Goal: Information Seeking & Learning: Understand process/instructions

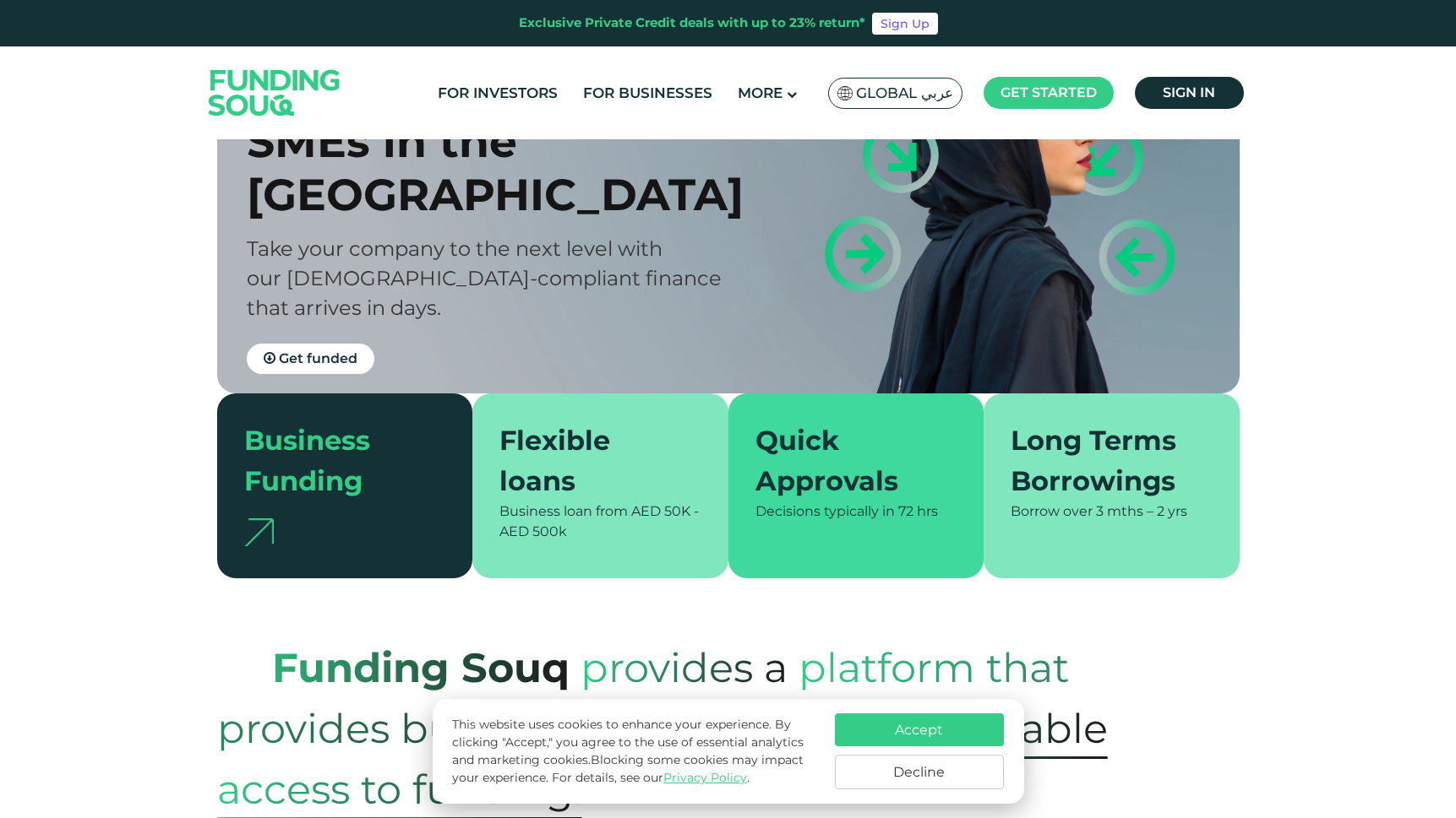
scroll to position [188, 0]
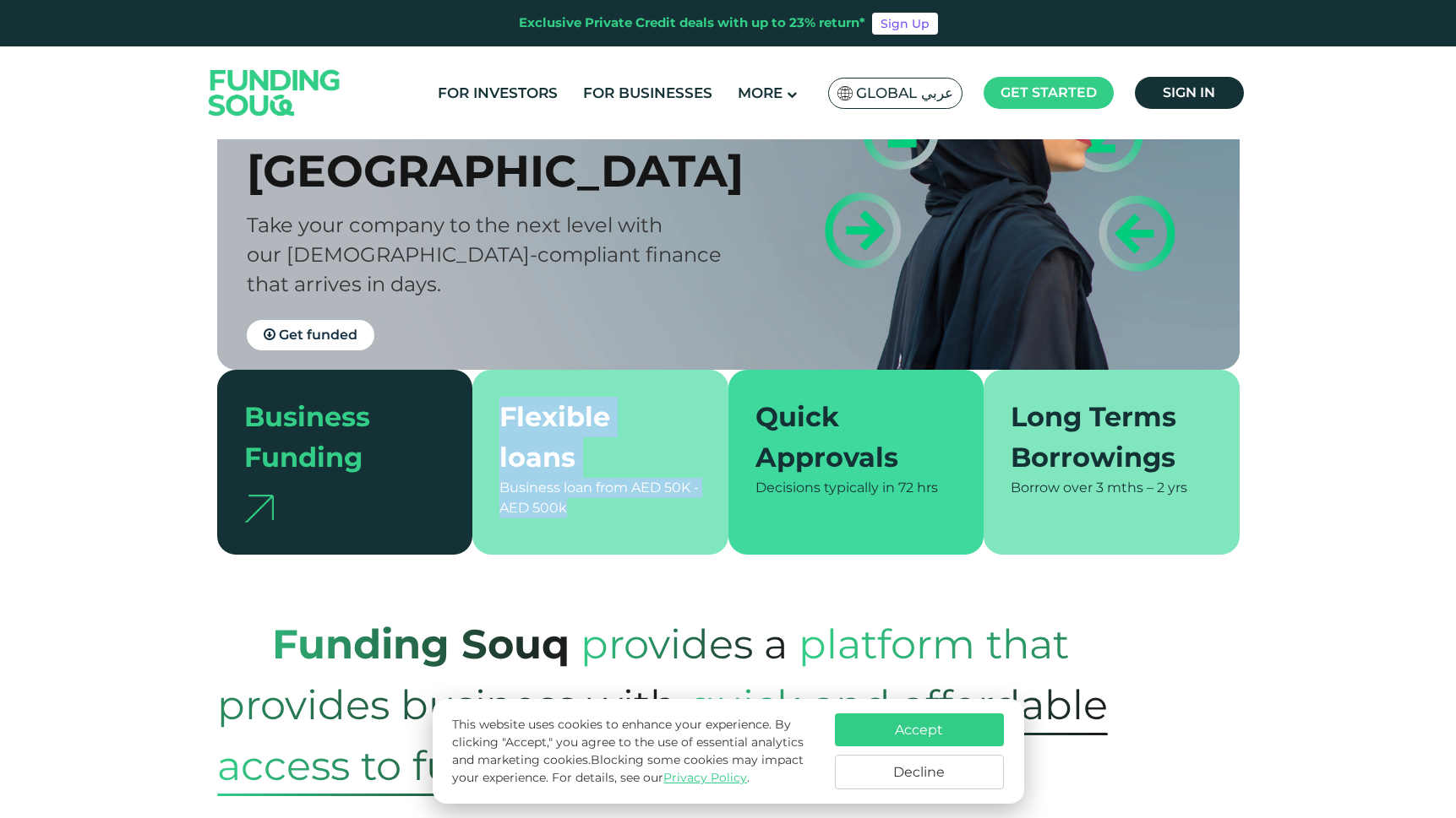
drag, startPoint x: 571, startPoint y: 520, endPoint x: 490, endPoint y: 433, distance: 118.9
click at [490, 433] on div "Flexible loans Business loan from AED 50K - AED 500k" at bounding box center [600, 462] width 256 height 185
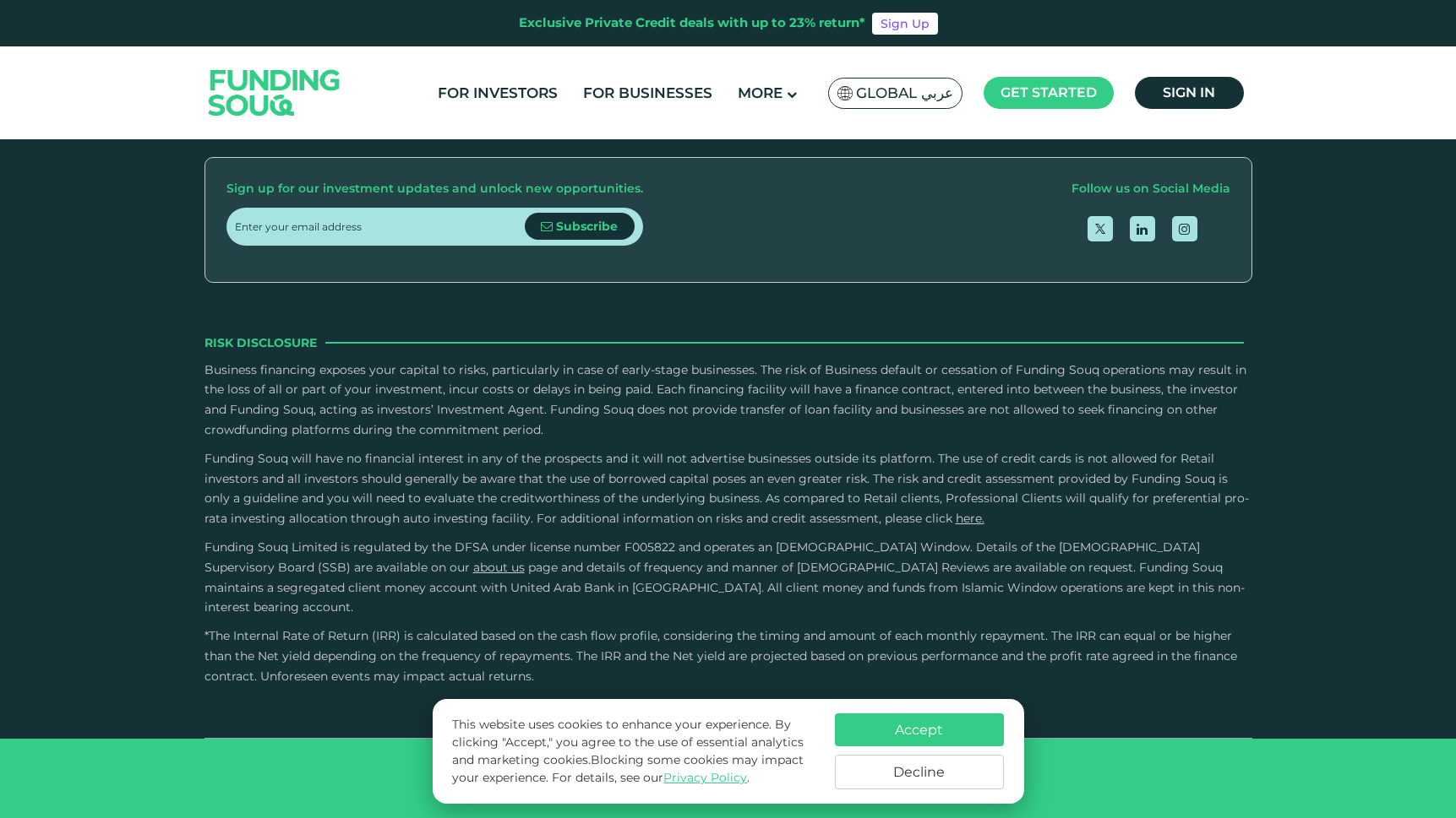
scroll to position [2668, 0]
drag, startPoint x: 795, startPoint y: 518, endPoint x: 585, endPoint y: 474, distance: 214.6
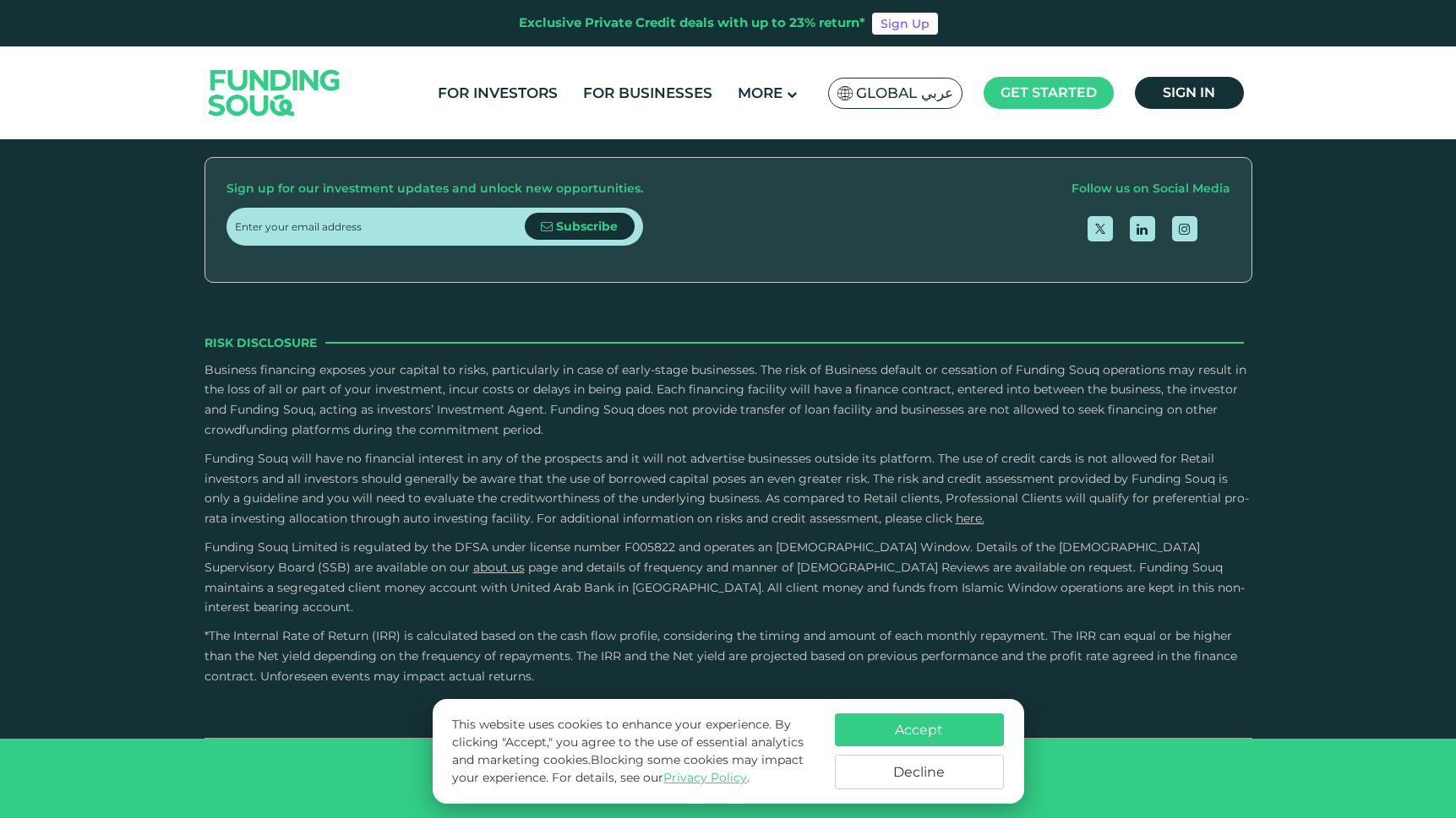
drag, startPoint x: 811, startPoint y: 409, endPoint x: 763, endPoint y: 409, distance: 48.0
drag, startPoint x: 807, startPoint y: 424, endPoint x: 624, endPoint y: 408, distance: 183.7
drag, startPoint x: 710, startPoint y: 417, endPoint x: 512, endPoint y: 397, distance: 199.0
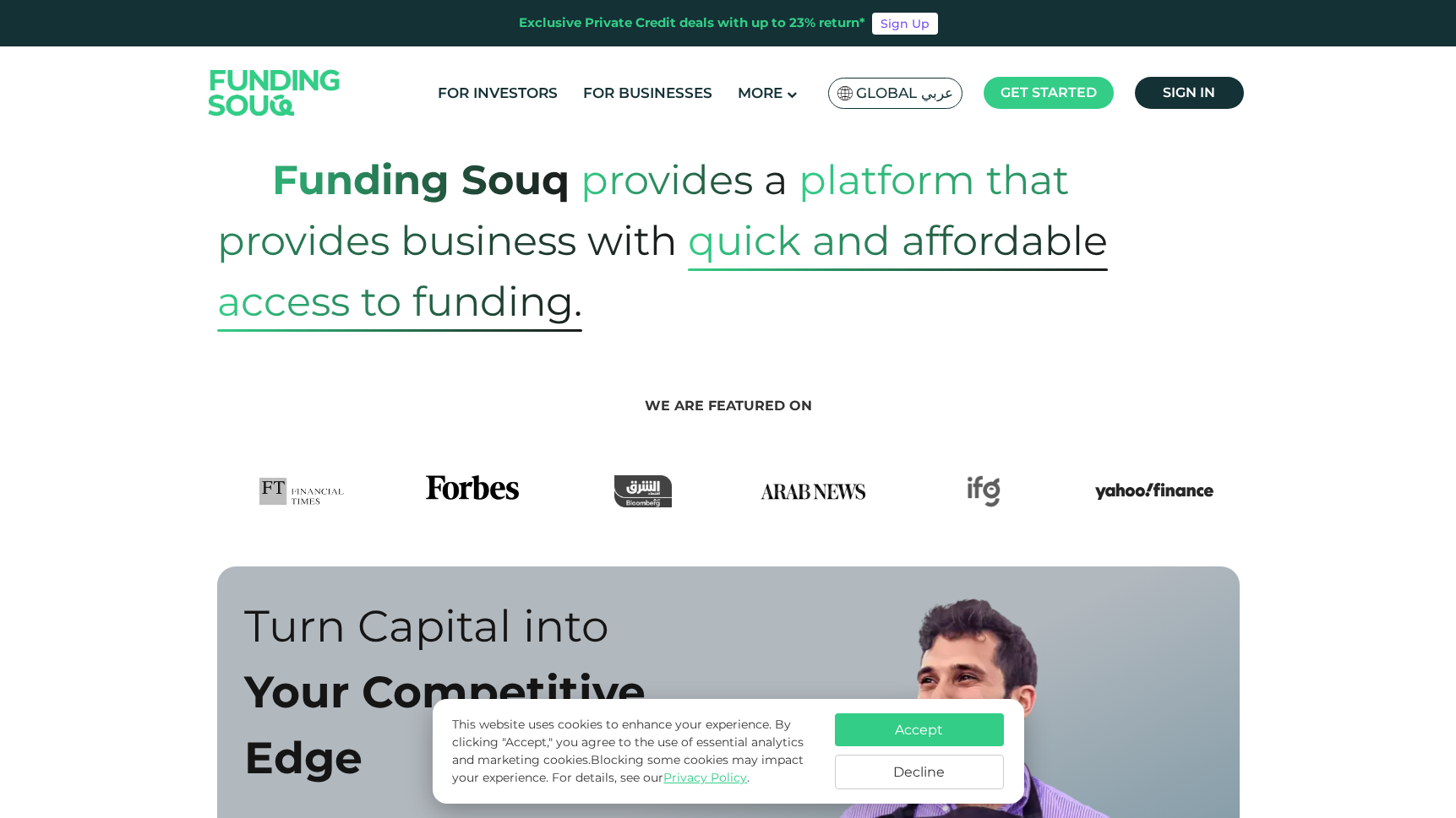
scroll to position [0, 0]
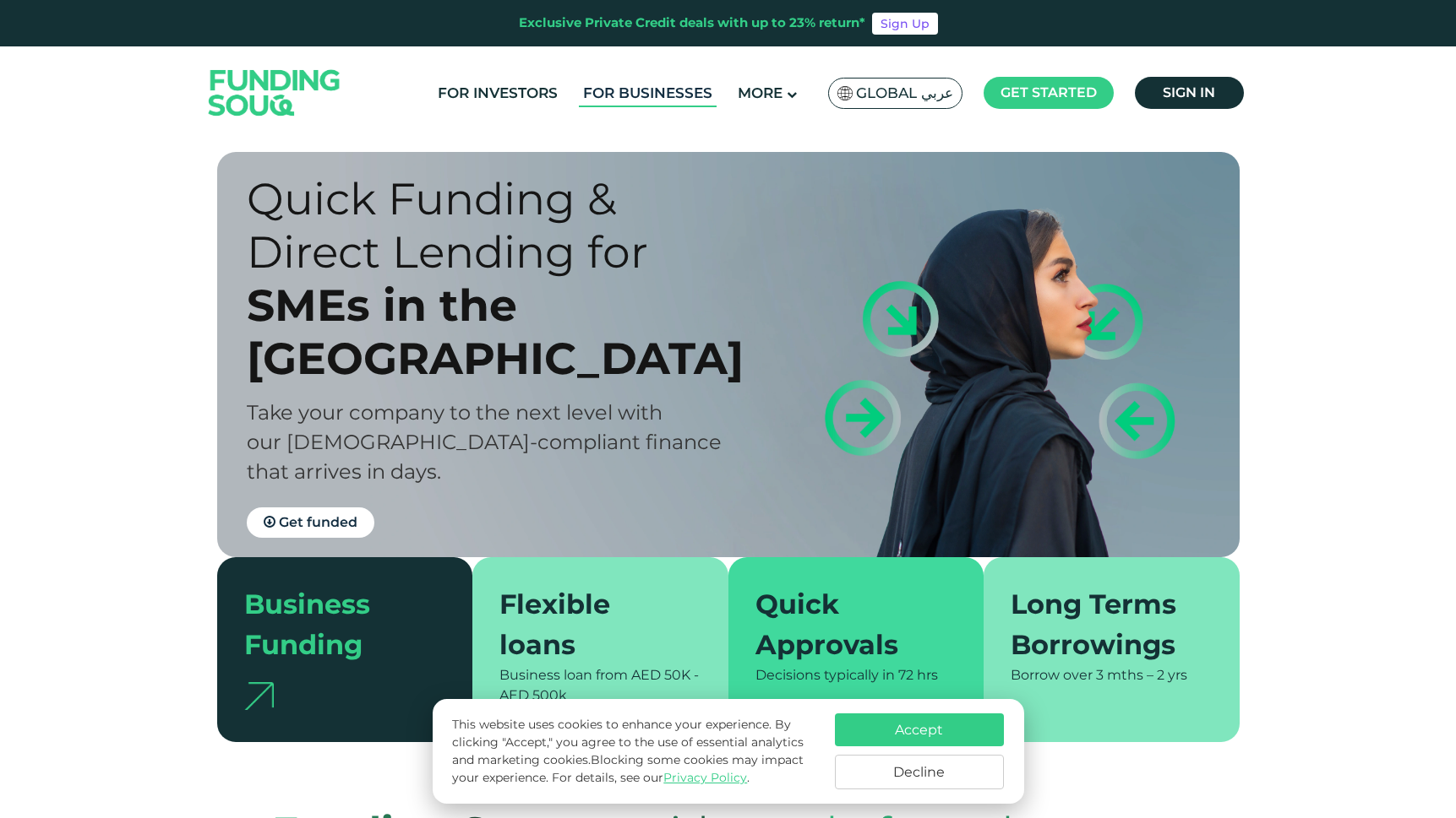
click at [627, 94] on link "For Businesses" at bounding box center [647, 93] width 138 height 28
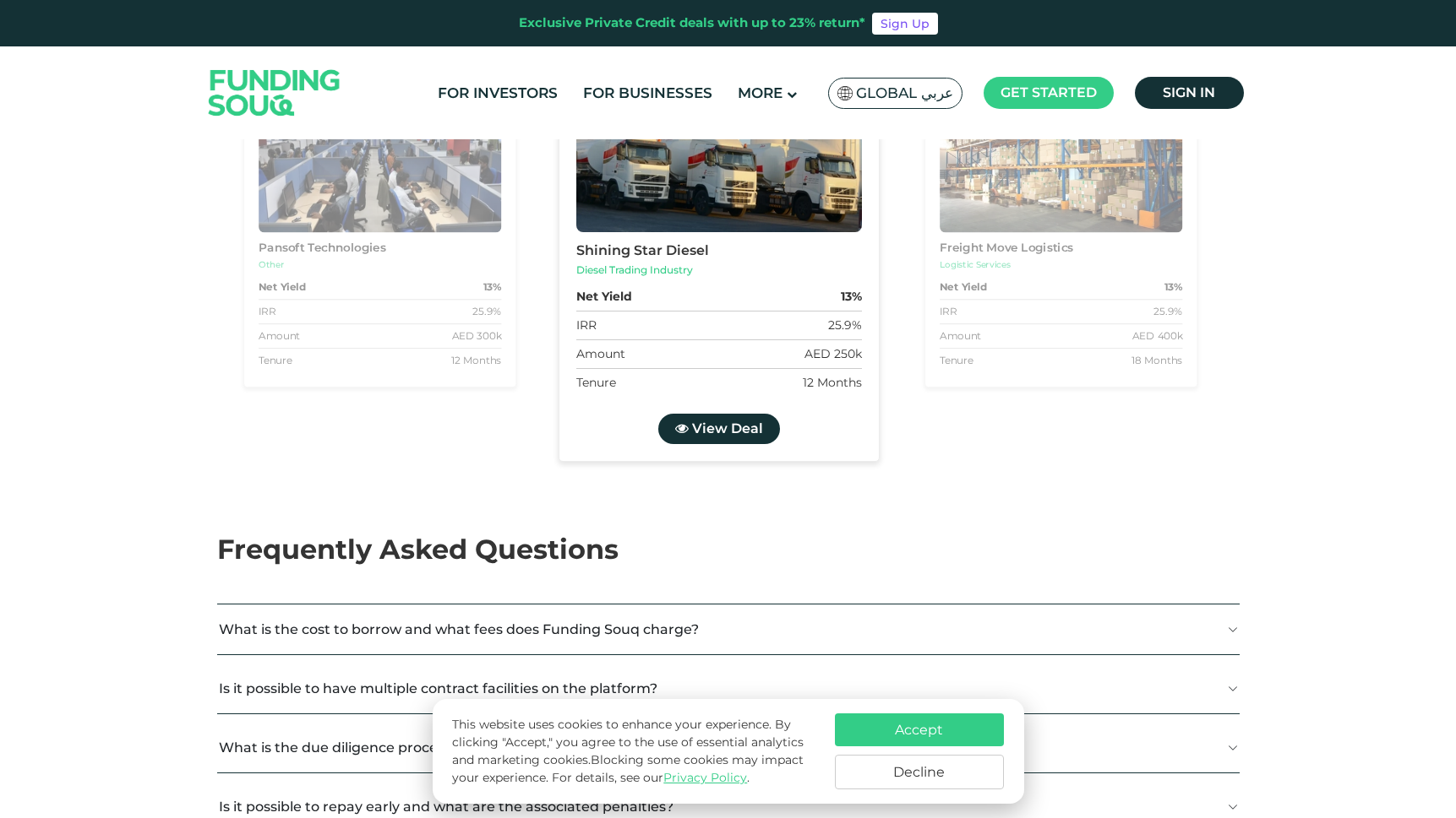
scroll to position [2095, 0]
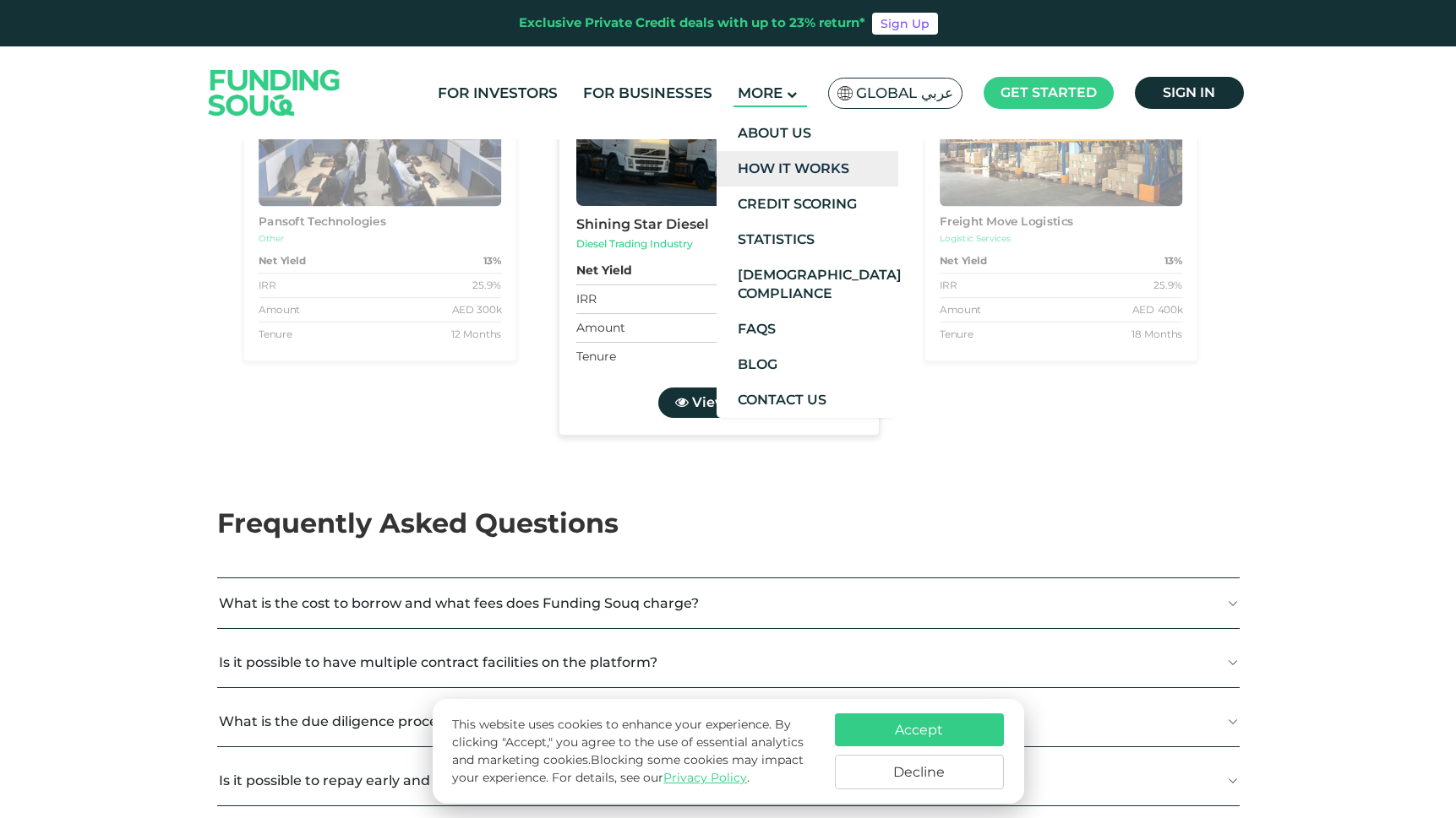
click at [796, 151] on link "How It Works" at bounding box center [807, 169] width 182 height 35
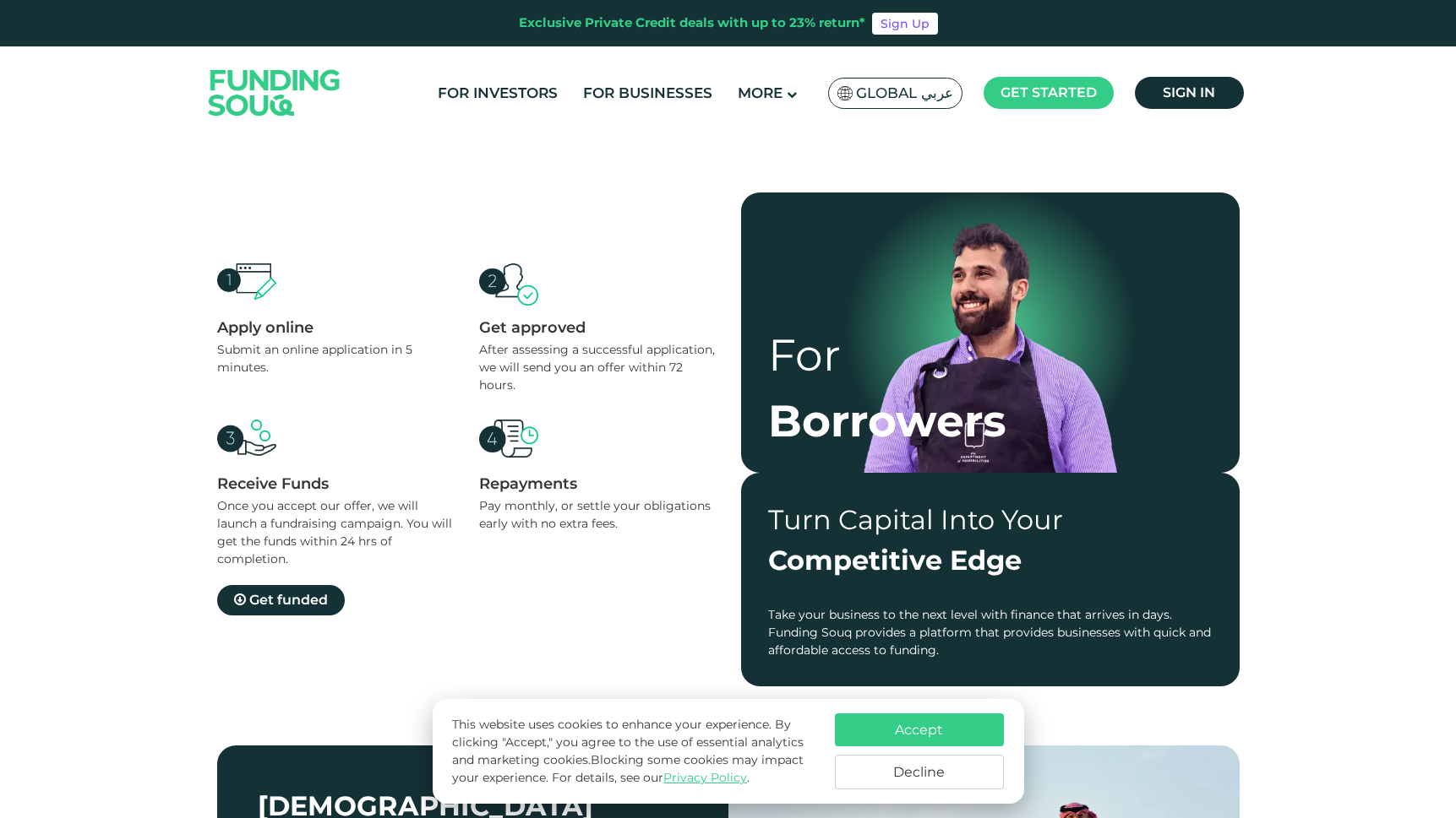
scroll to position [1201, 0]
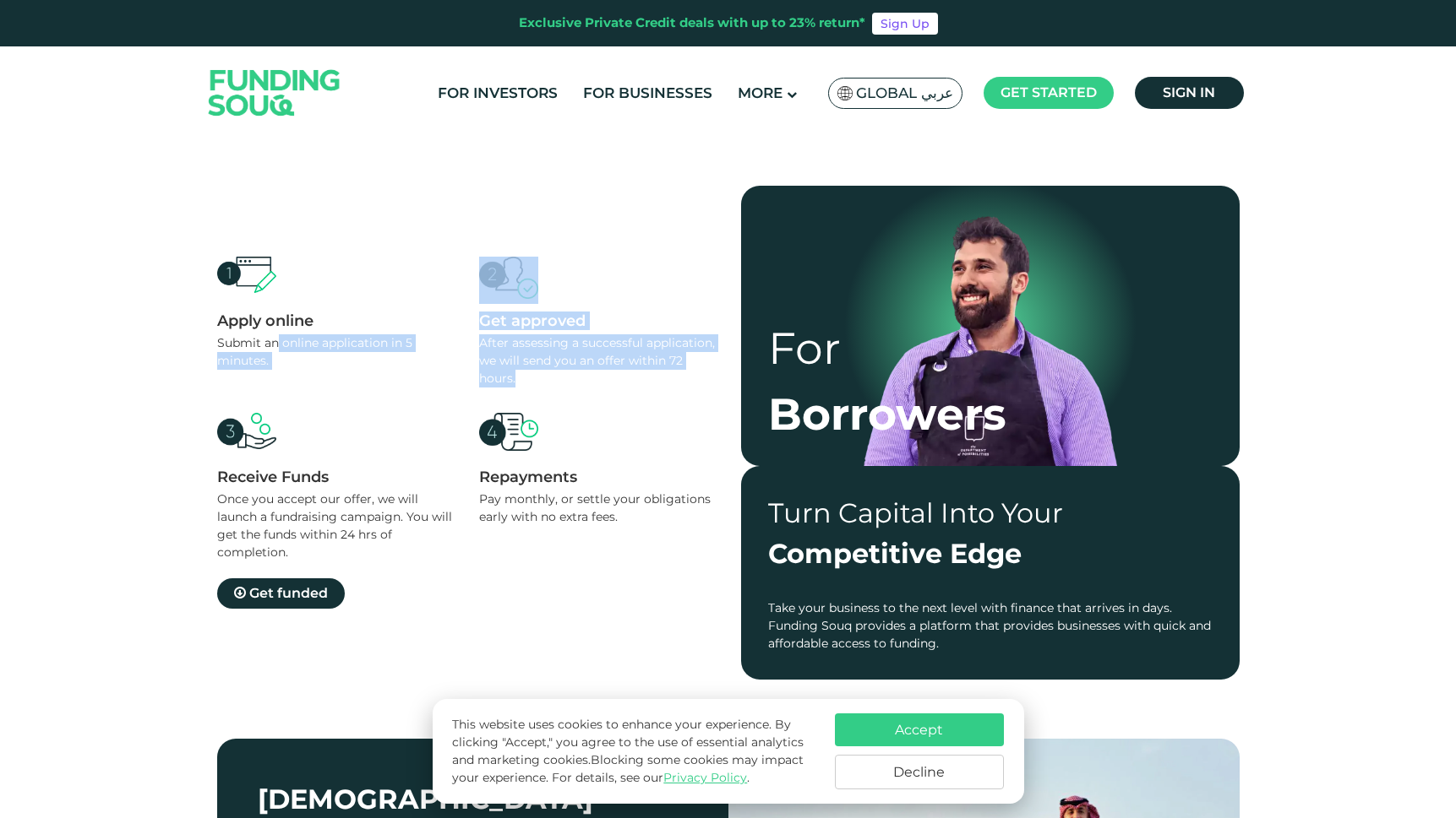
drag, startPoint x: 279, startPoint y: 350, endPoint x: 601, endPoint y: 377, distance: 323.1
click at [601, 377] on div "Apply online Submit an online application in 5 minutes. Get approved After asse…" at bounding box center [466, 409] width 498 height 304
click at [601, 377] on div "After assessing a successful application, we will send you an offer within 72 h…" at bounding box center [597, 361] width 237 height 53
drag, startPoint x: 601, startPoint y: 377, endPoint x: 473, endPoint y: 341, distance: 133.0
click at [473, 341] on div "Apply online Submit an online application in 5 minutes. Get approved After asse…" at bounding box center [466, 409] width 498 height 304
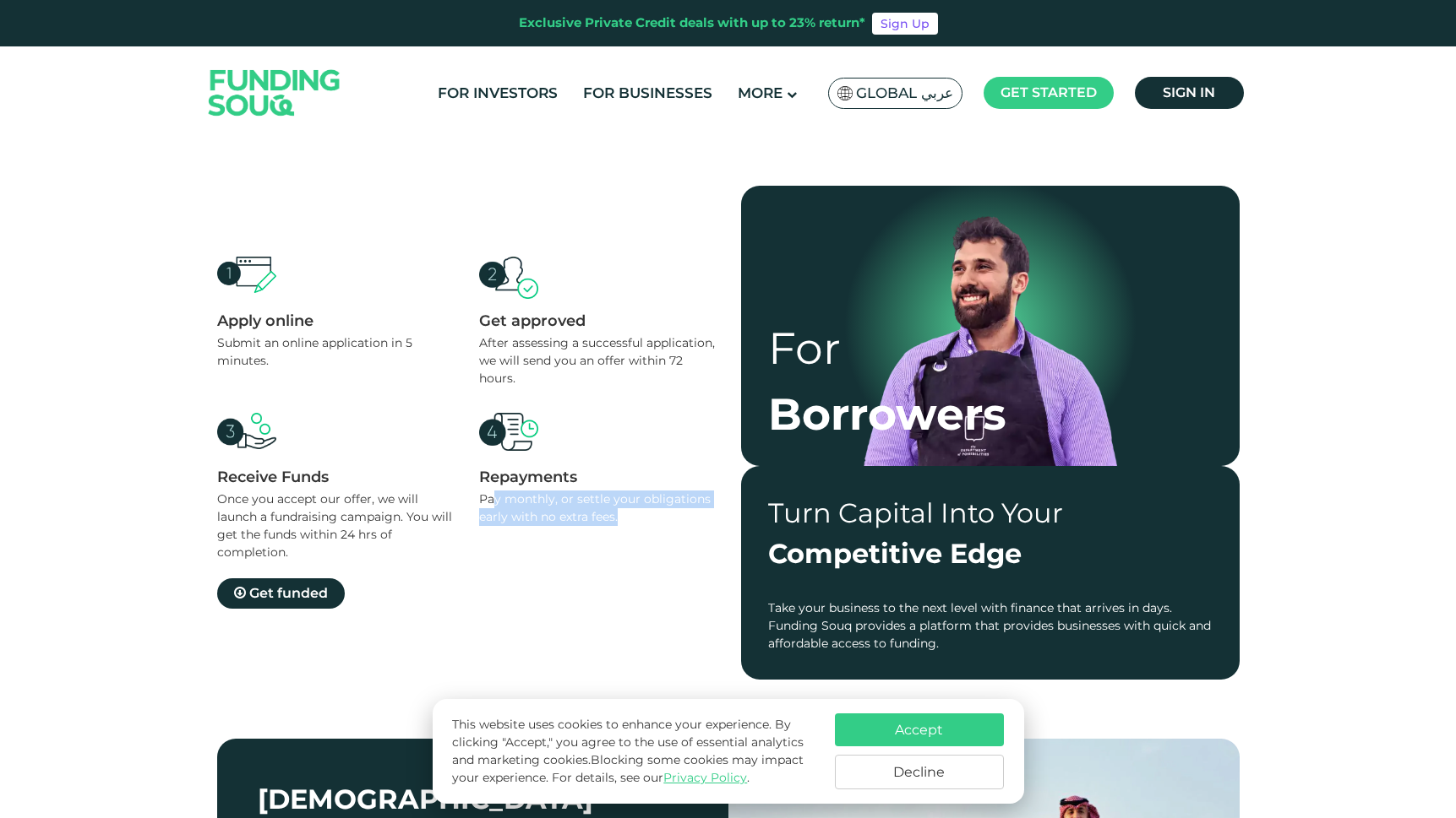
drag, startPoint x: 644, startPoint y: 531, endPoint x: 492, endPoint y: 494, distance: 156.4
click at [492, 494] on div "Repayments Pay monthly, or settle your obligations early with no extra fees." at bounding box center [597, 487] width 237 height 149
click at [492, 494] on div "Pay monthly, or settle your obligations early with no extra fees." at bounding box center [597, 507] width 237 height 35
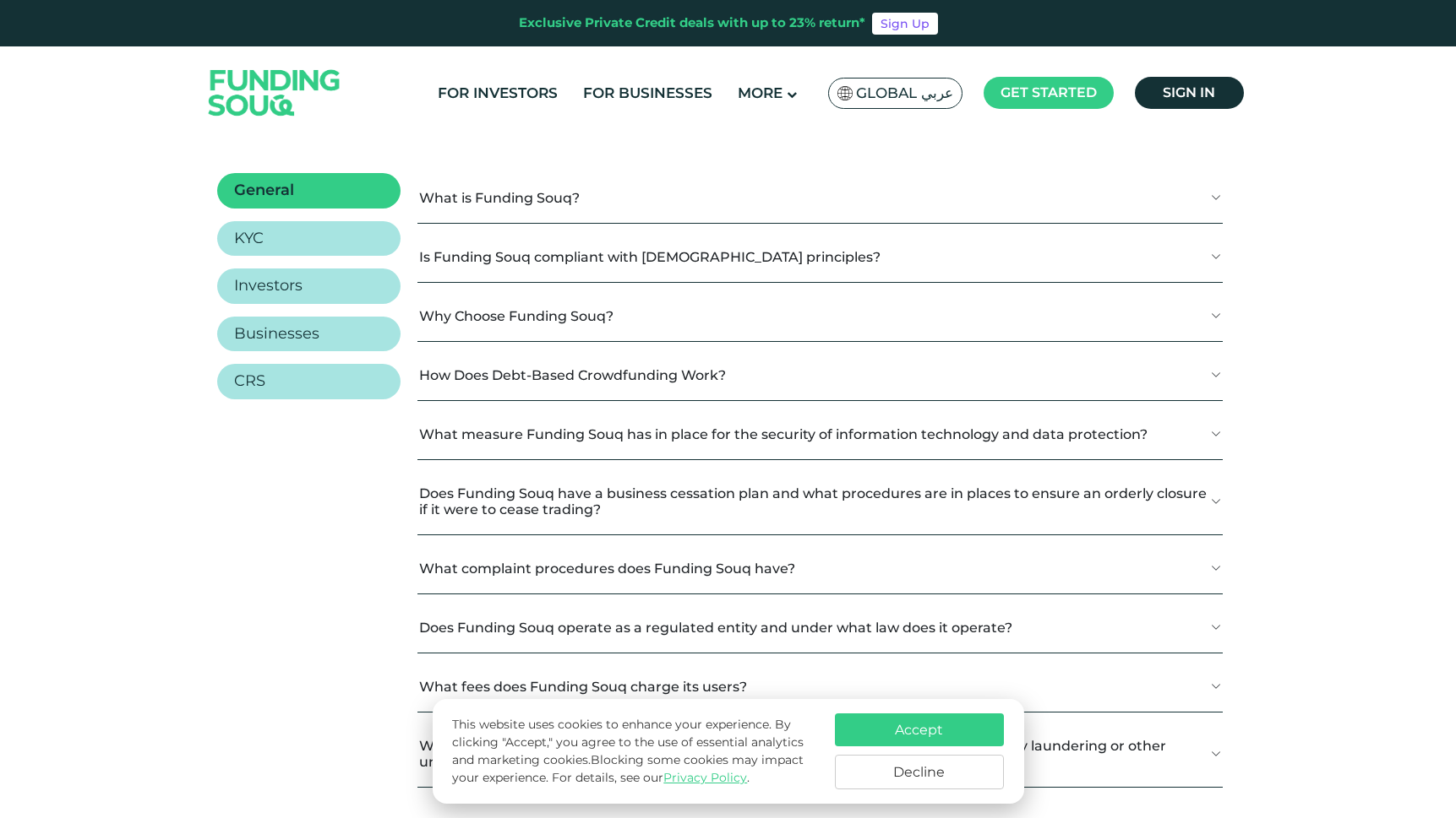
scroll to position [2274, 0]
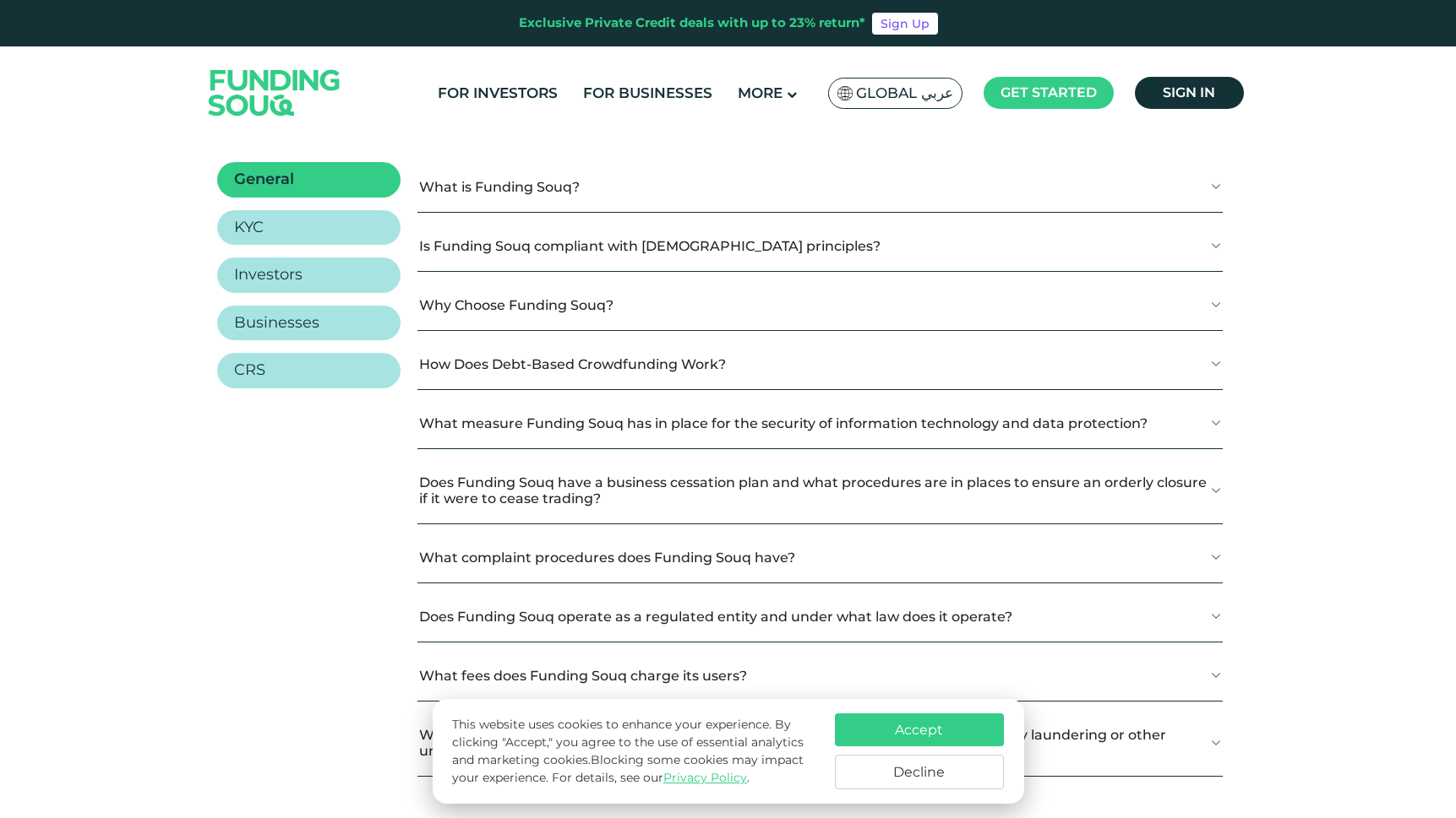
click at [911, 727] on button "Accept" at bounding box center [919, 730] width 169 height 33
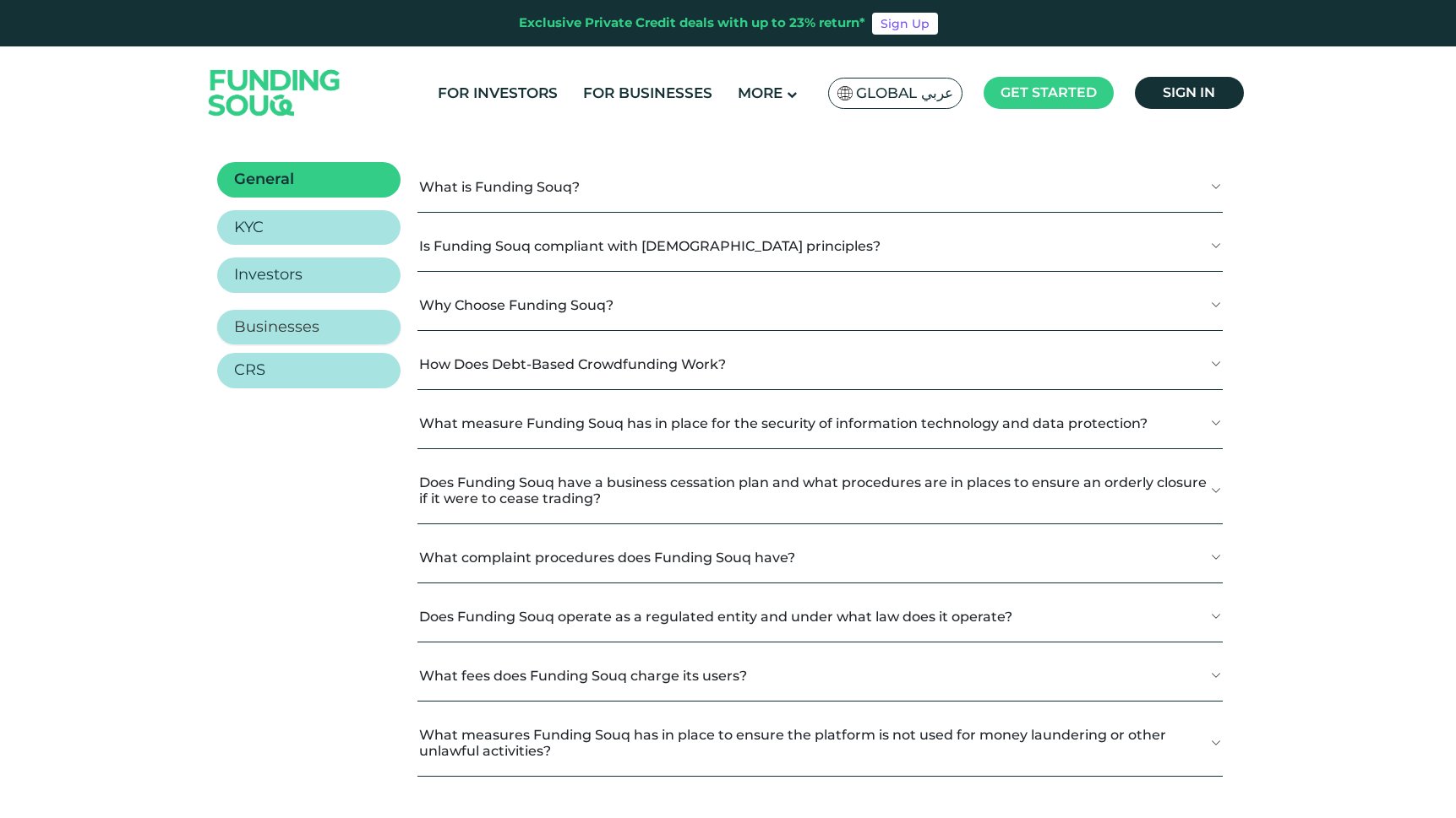
click at [362, 318] on link "Businesses" at bounding box center [309, 327] width 184 height 35
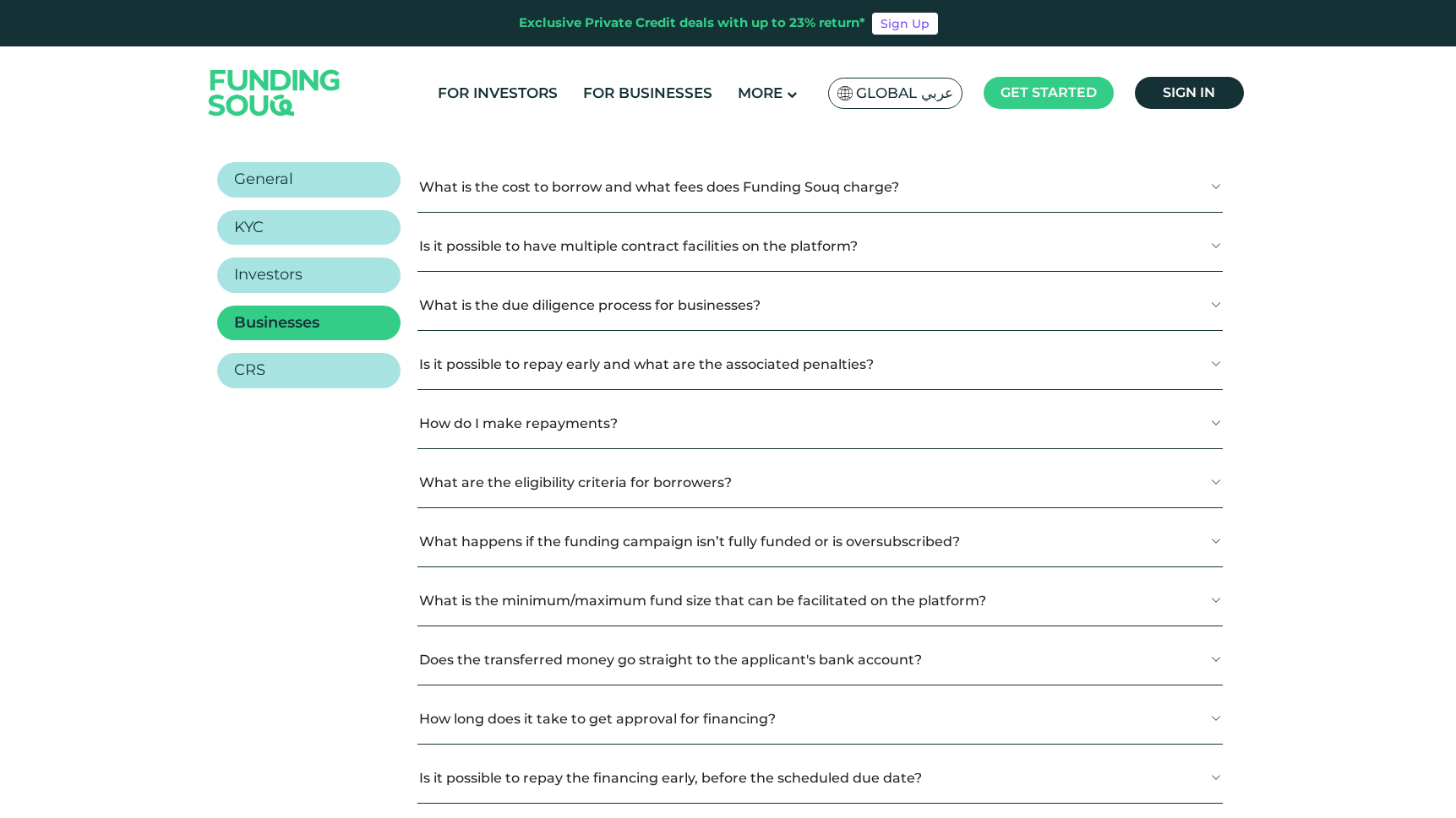
click at [620, 200] on button "What is the cost to borrow and what fees does Funding Souq charge?" at bounding box center [819, 187] width 805 height 50
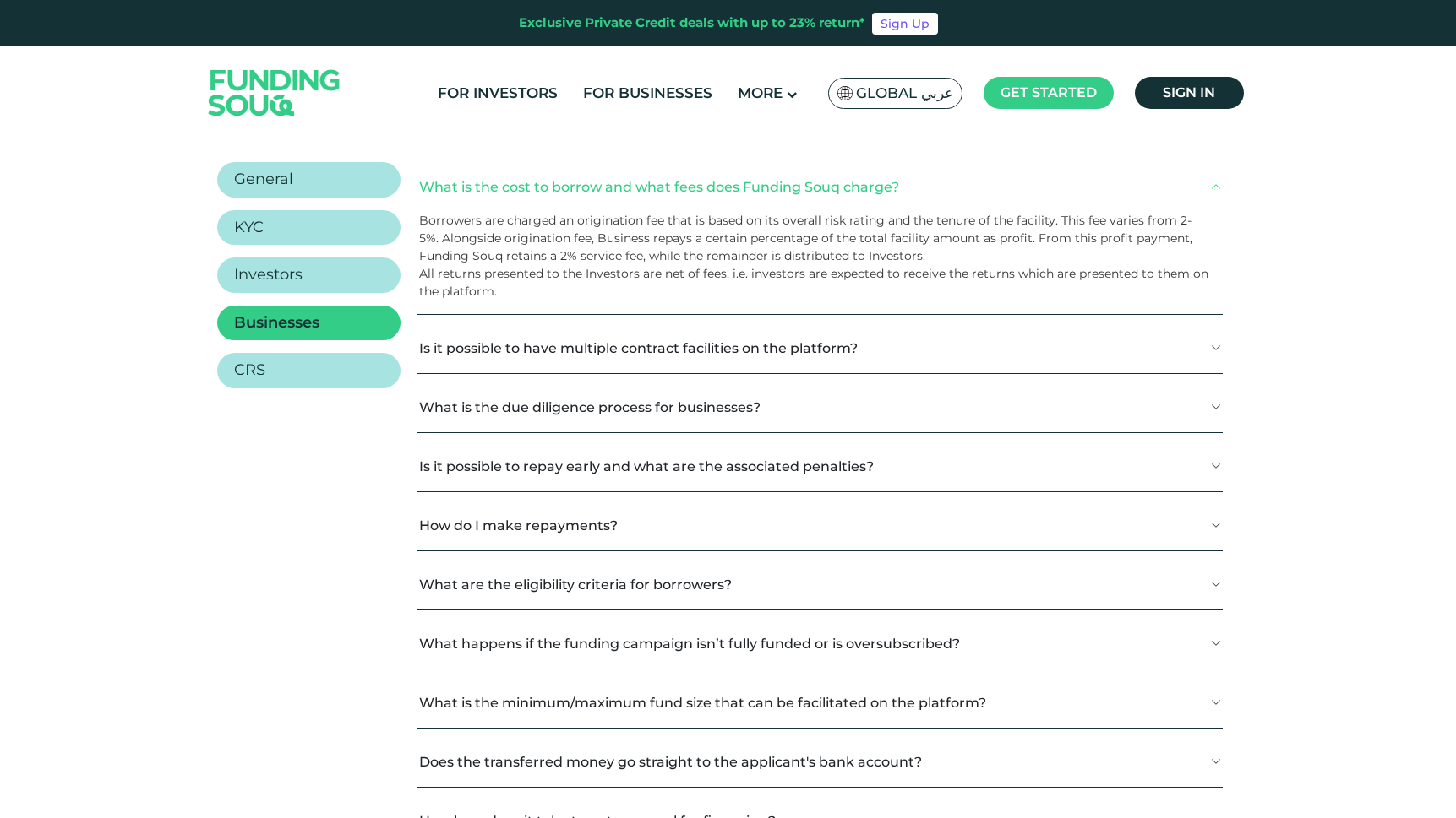
click at [620, 194] on button "What is the cost to borrow and what fees does Funding Souq charge?" at bounding box center [819, 187] width 805 height 50
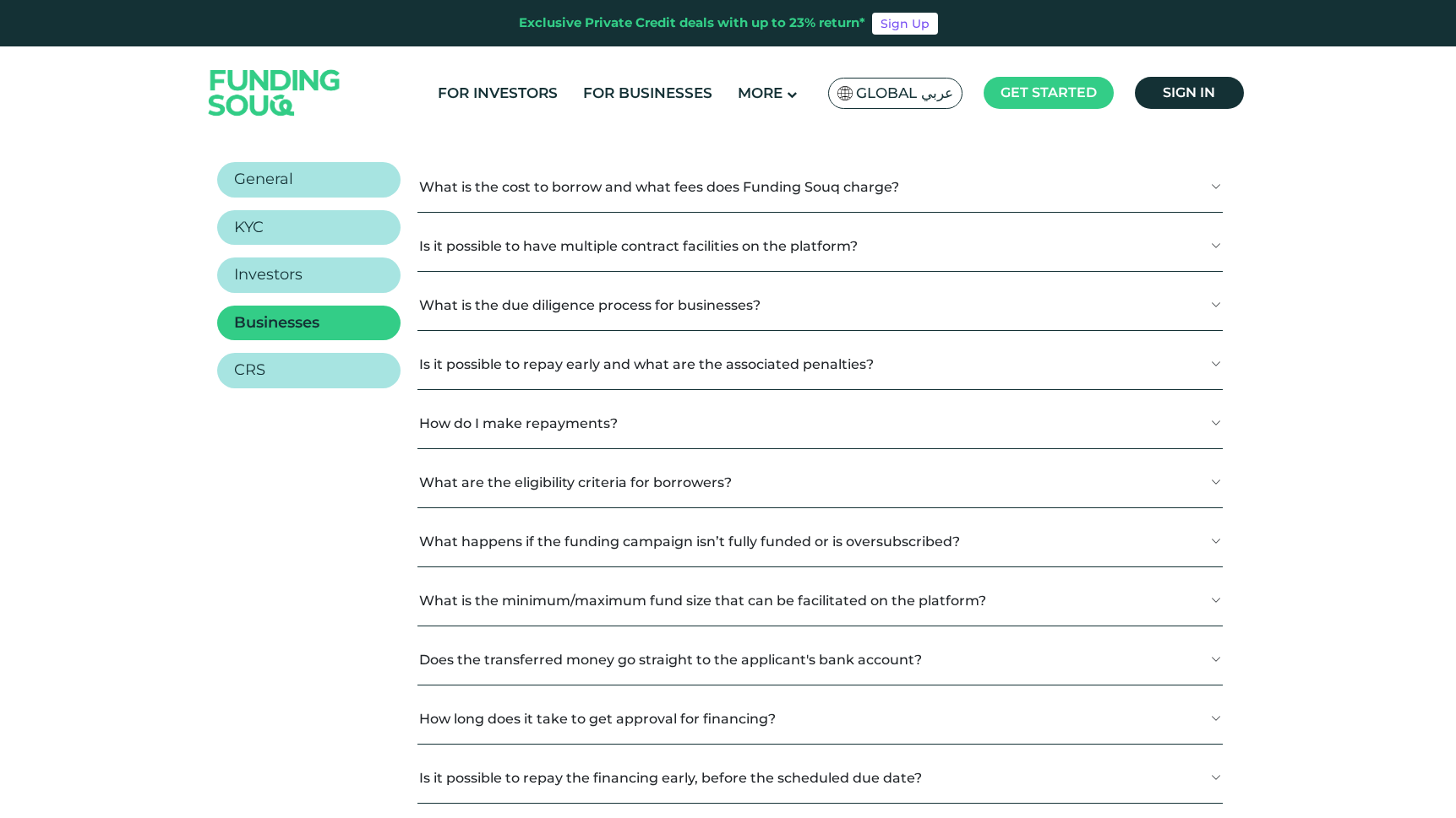
click at [606, 243] on button "Is it possible to have multiple contract facilities on the platform?" at bounding box center [819, 246] width 805 height 50
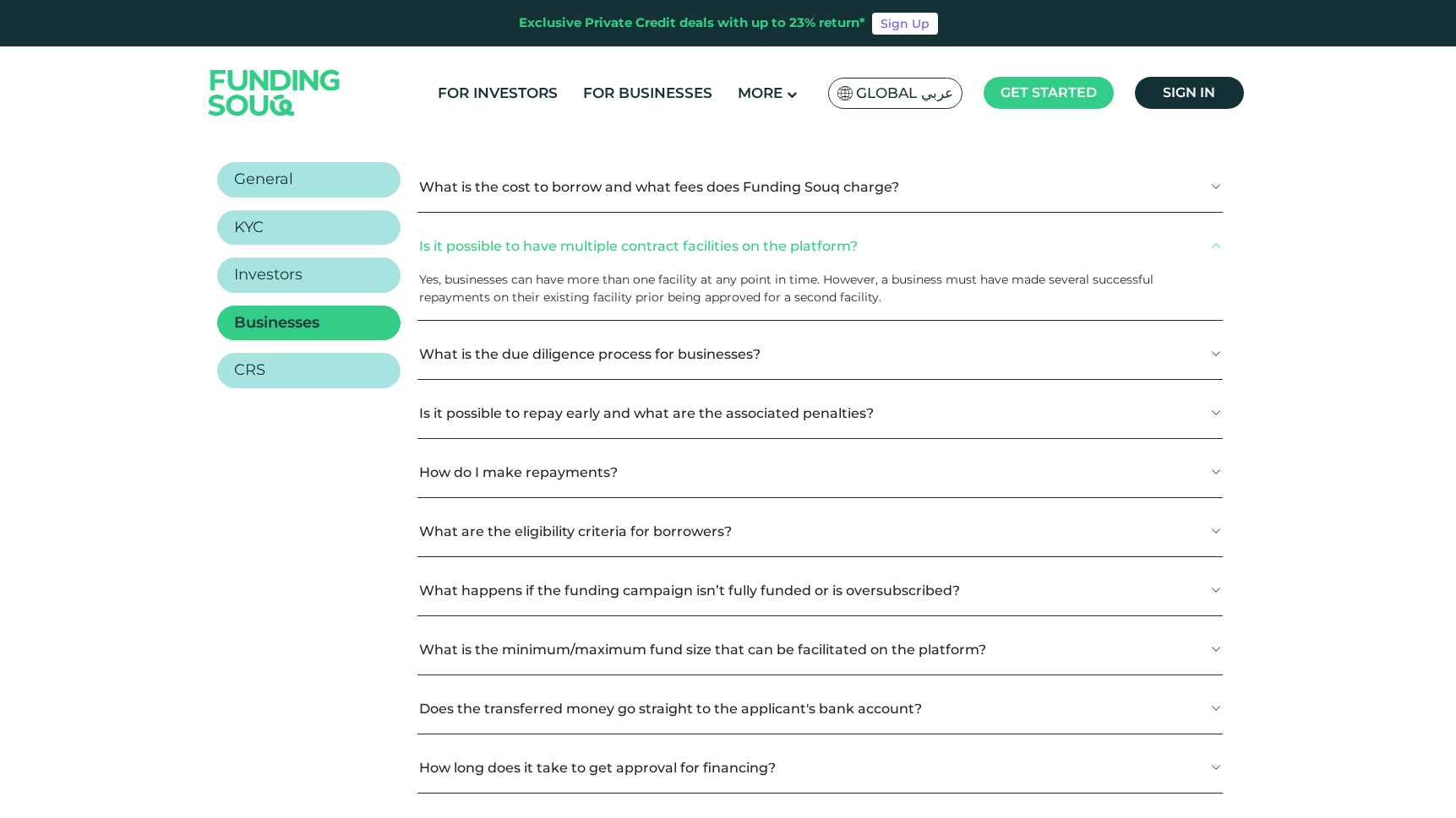
click at [607, 250] on button "Is it possible to have multiple contract facilities on the platform?" at bounding box center [819, 246] width 805 height 50
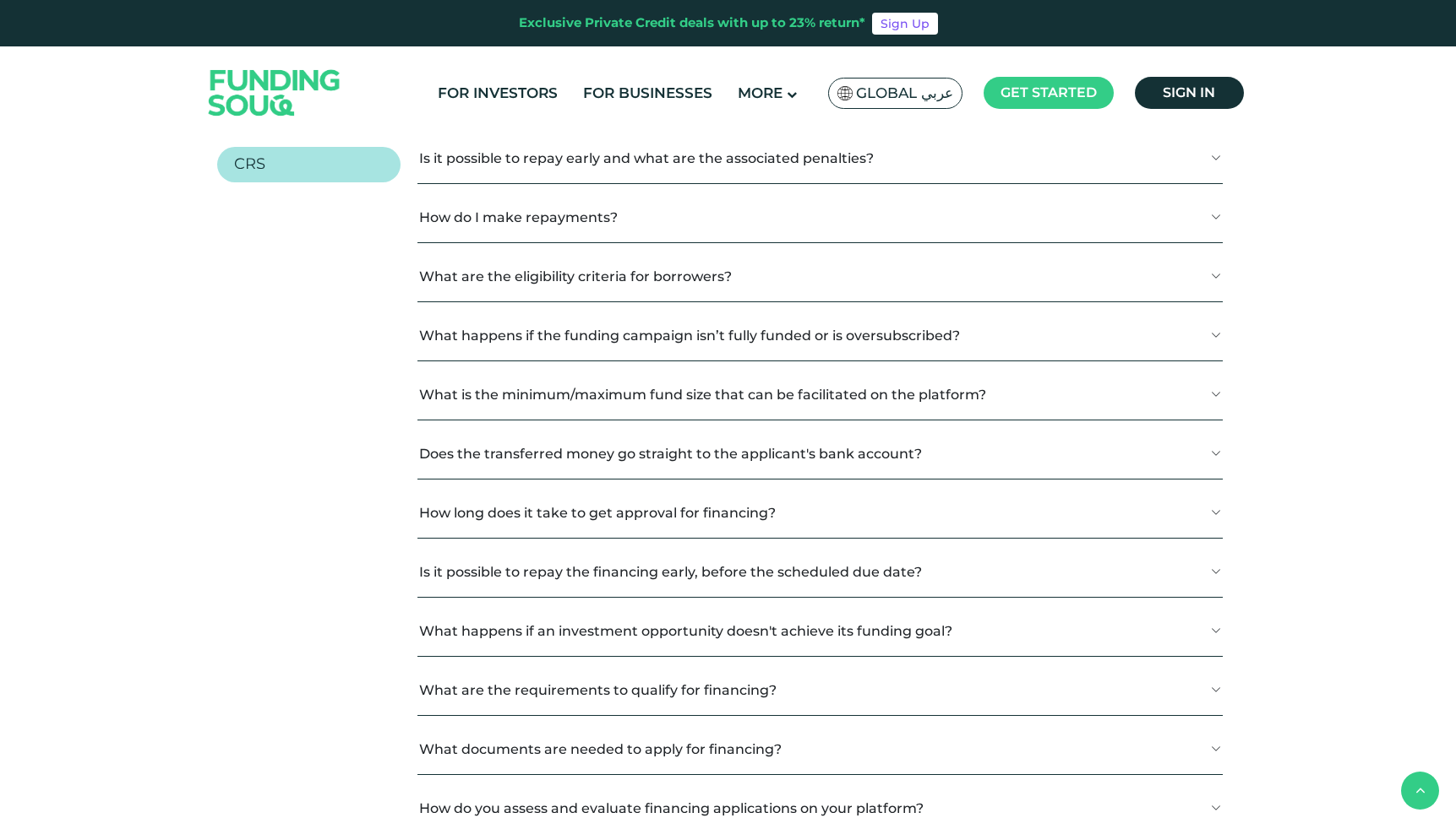
scroll to position [2481, 0]
click at [589, 224] on button "How do I make repayments?" at bounding box center [819, 217] width 805 height 50
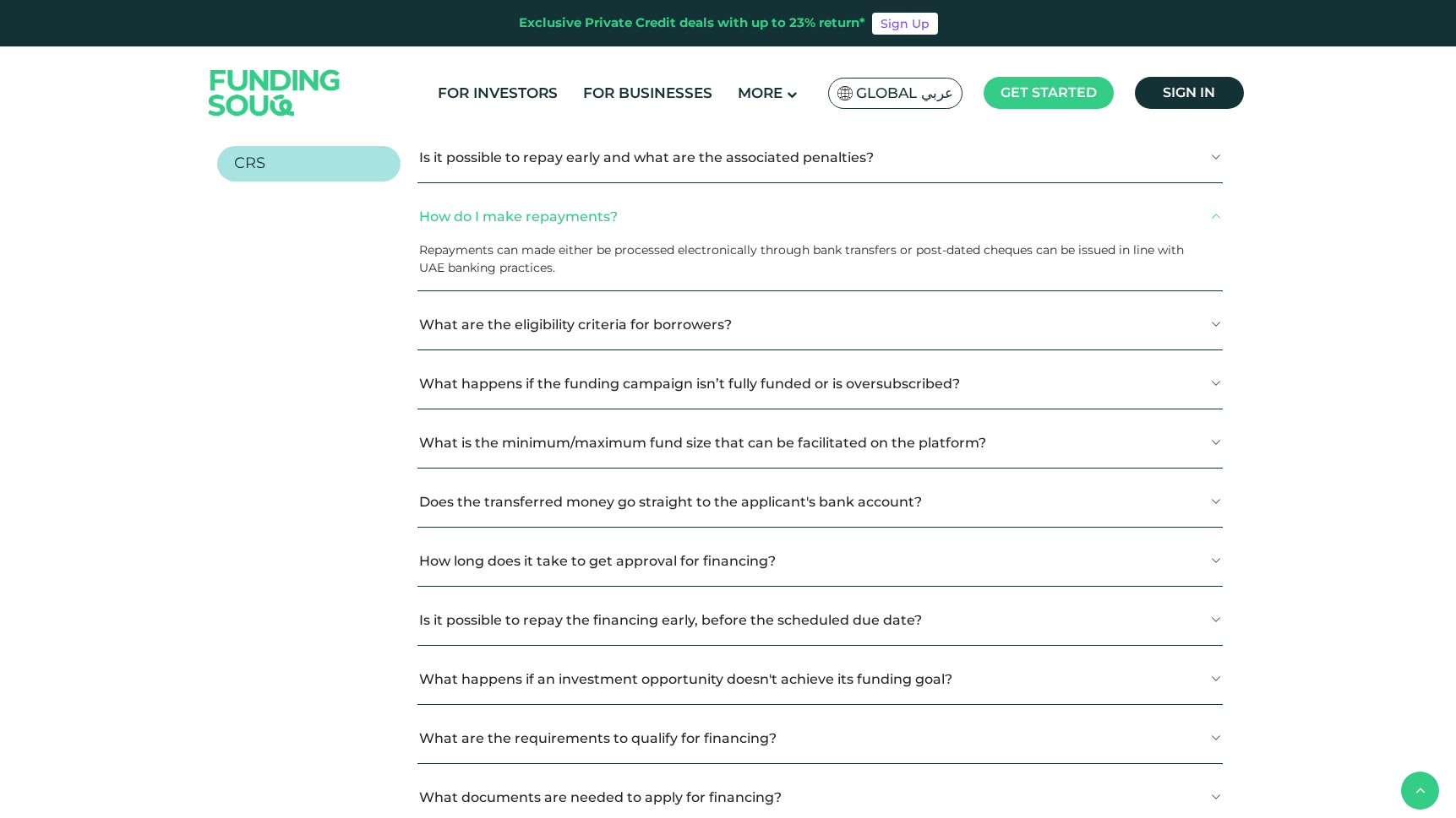
click at [578, 213] on button "How do I make repayments?" at bounding box center [819, 217] width 805 height 50
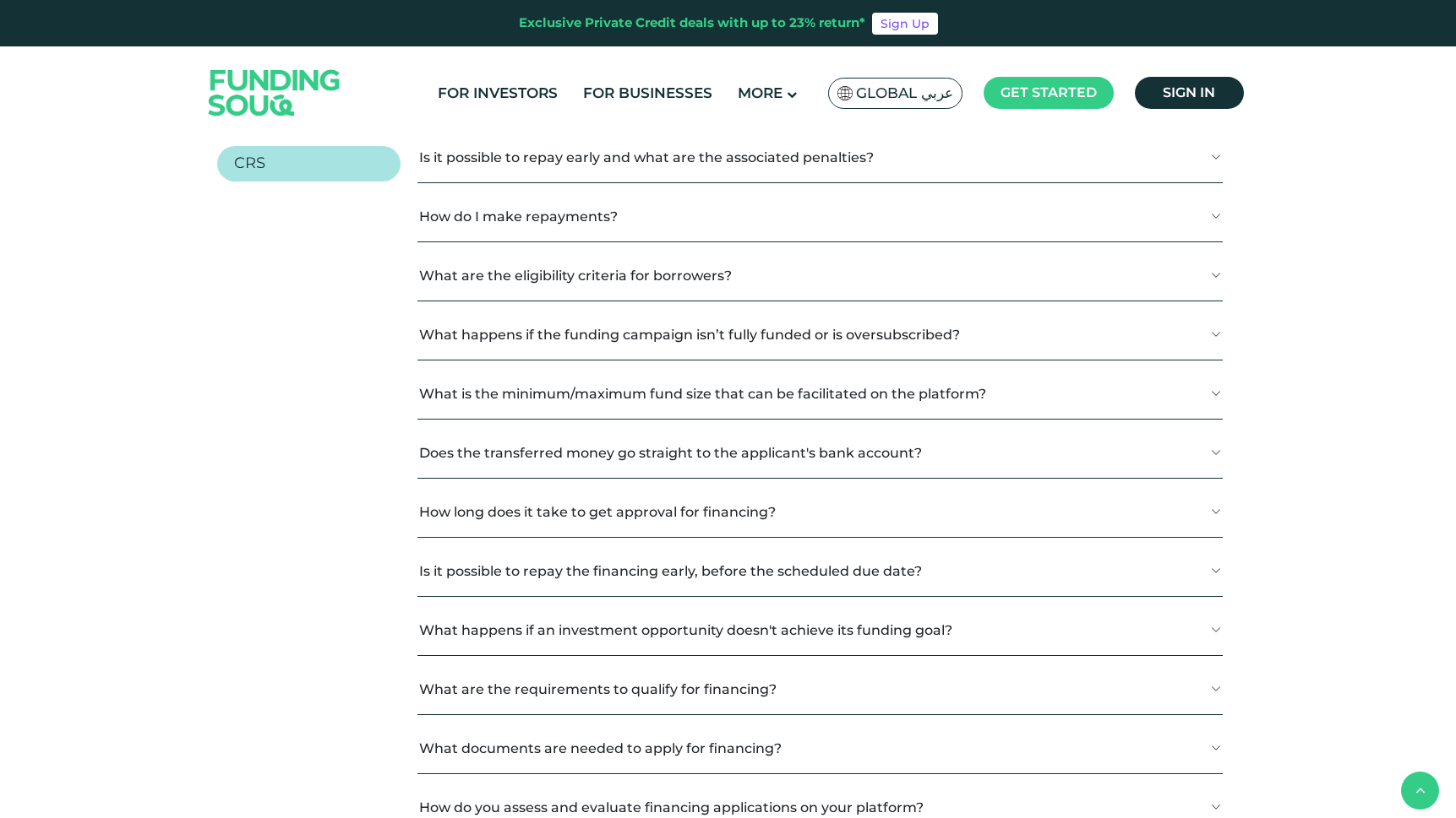
click at [594, 279] on button "What are the eligibility criteria for borrowers?" at bounding box center [819, 276] width 805 height 50
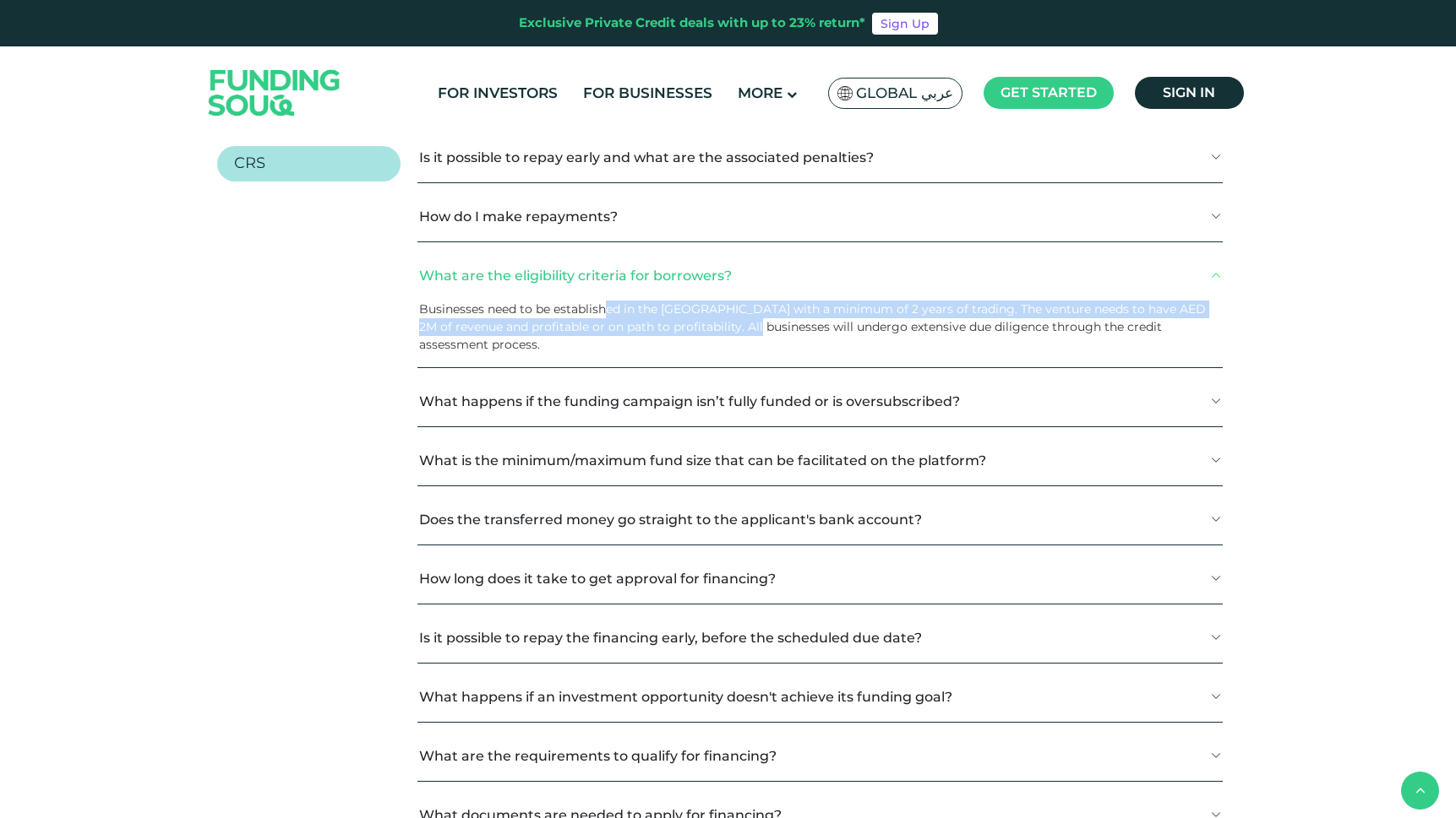
drag, startPoint x: 610, startPoint y: 318, endPoint x: 756, endPoint y: 329, distance: 146.4
click at [756, 329] on p "Businesses need to be established in the UAE with a minimum of 2 years of tradi…" at bounding box center [813, 328] width 789 height 53
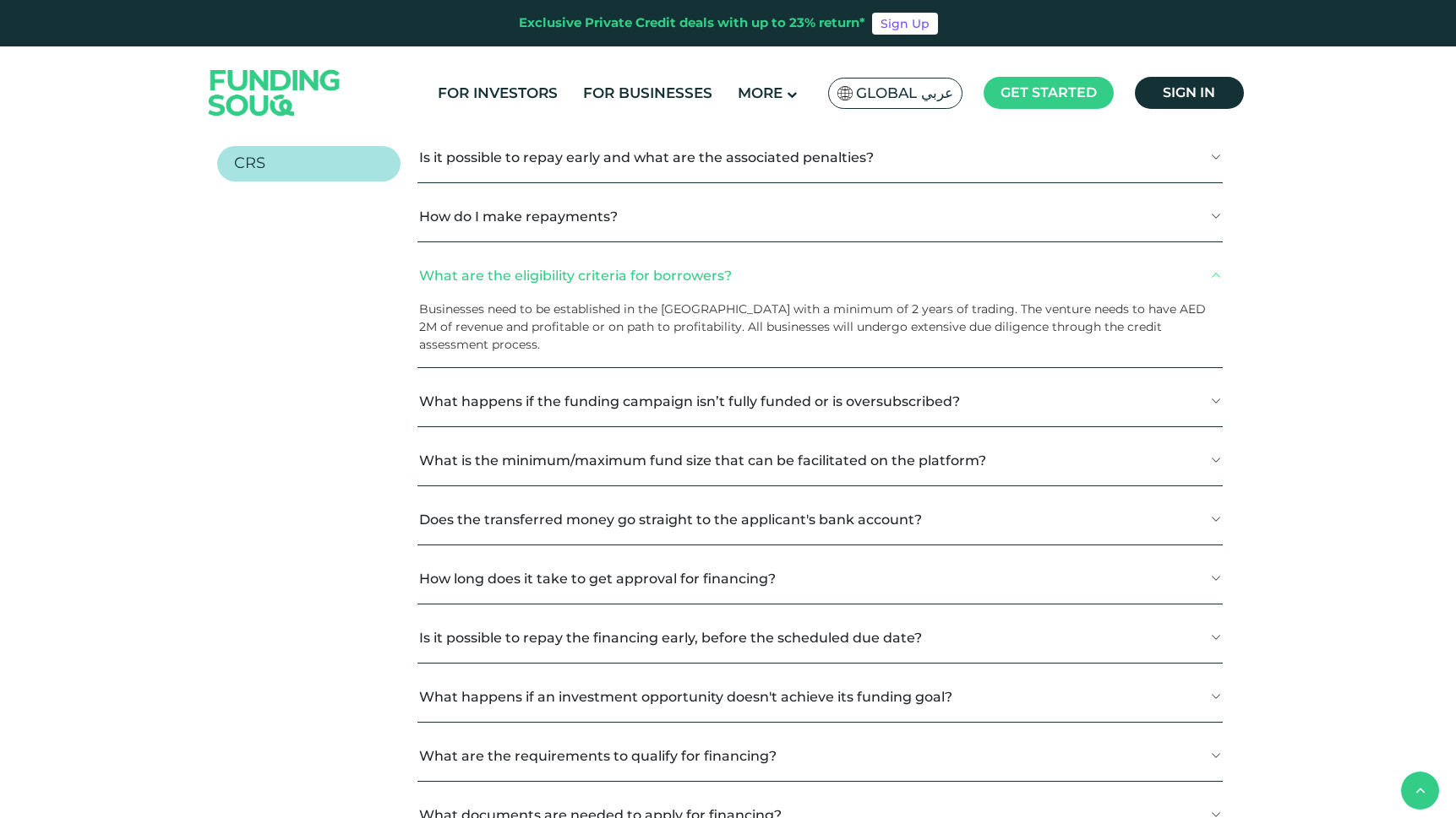
click at [649, 260] on button "What are the eligibility criteria for borrowers?" at bounding box center [819, 276] width 805 height 50
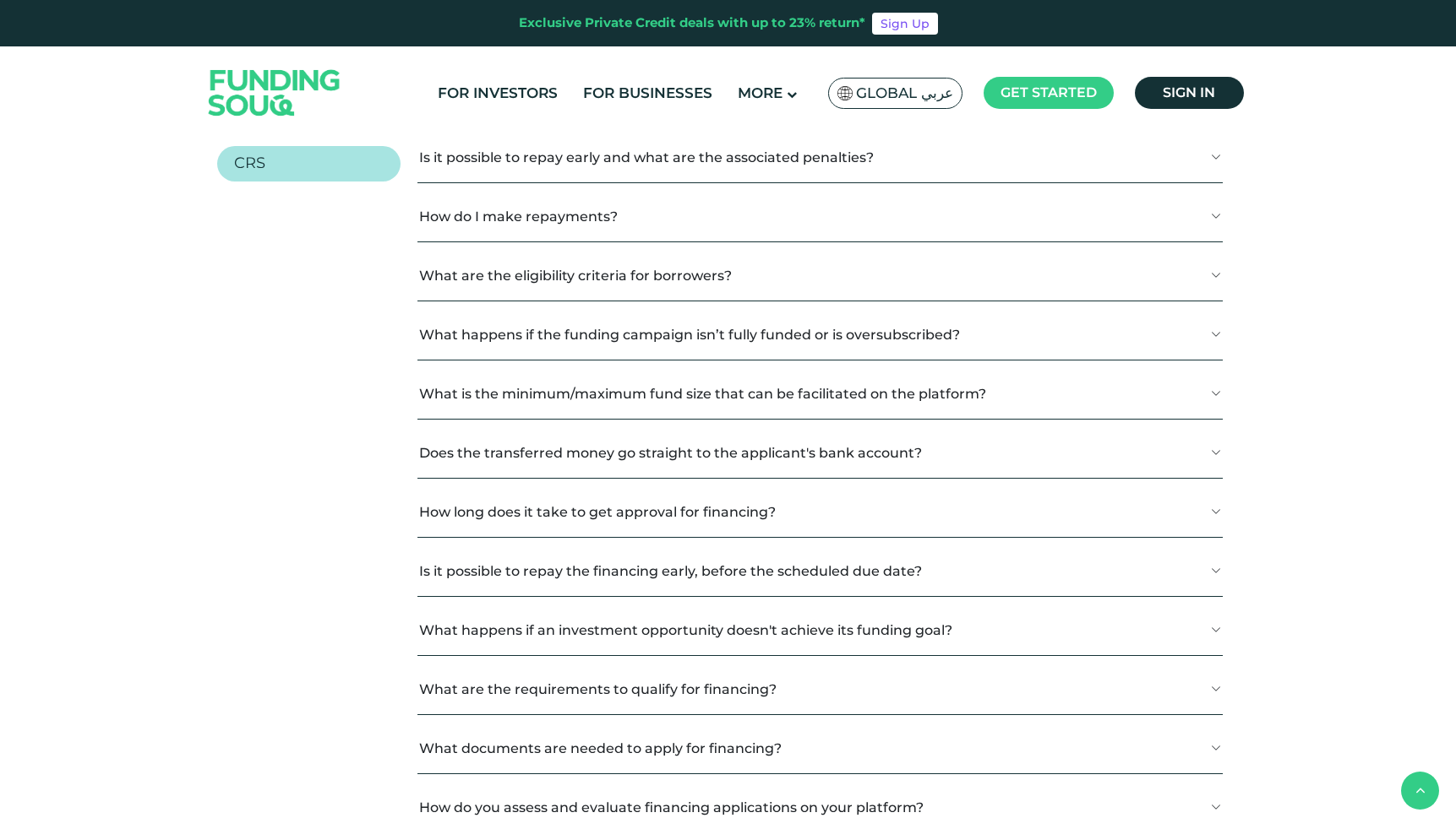
click at [665, 317] on button "What happens if the funding campaign isn’t fully funded or is oversubscribed?" at bounding box center [819, 335] width 805 height 50
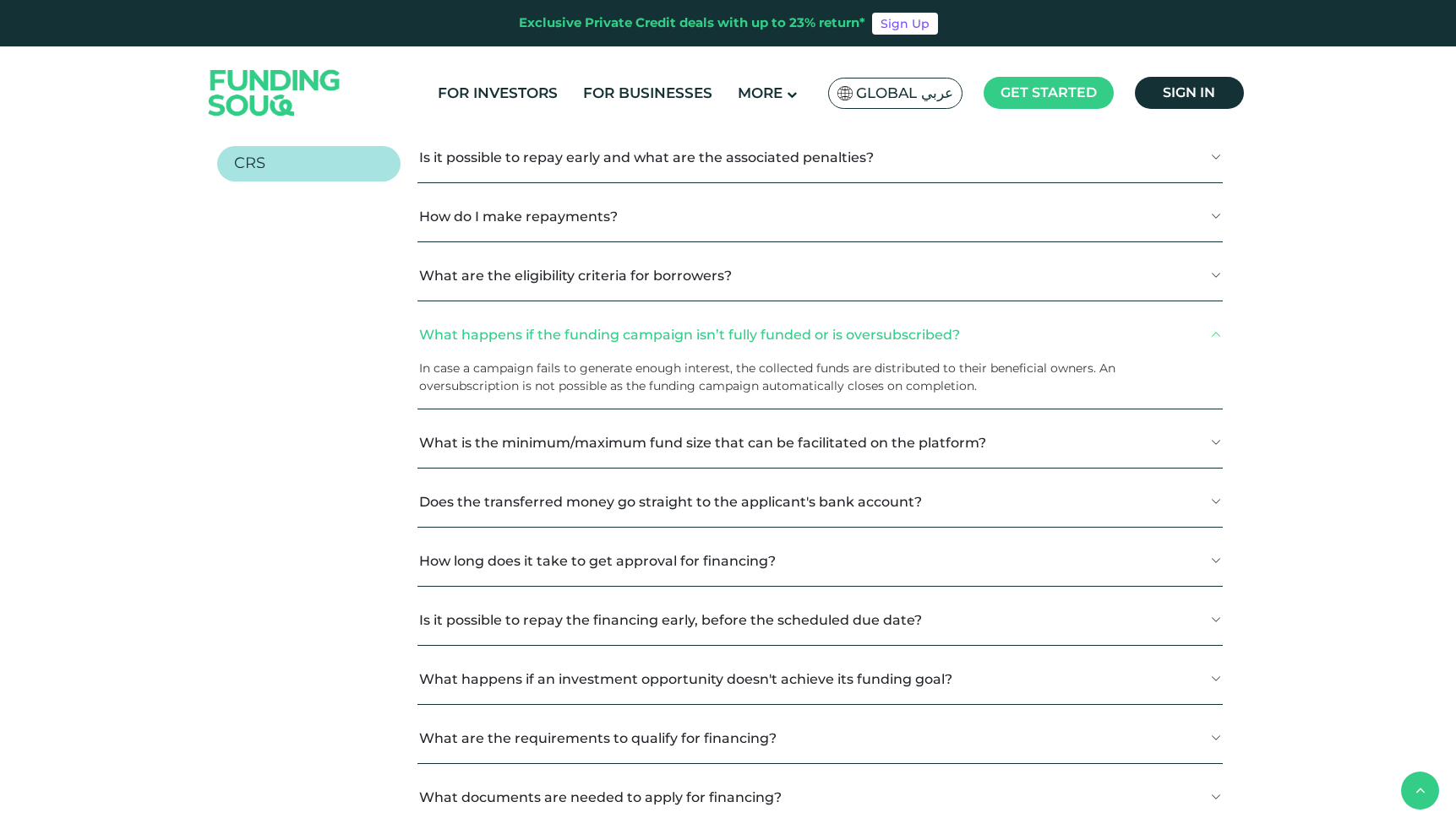
click at [661, 334] on button "What happens if the funding campaign isn’t fully funded or is oversubscribed?" at bounding box center [819, 335] width 805 height 50
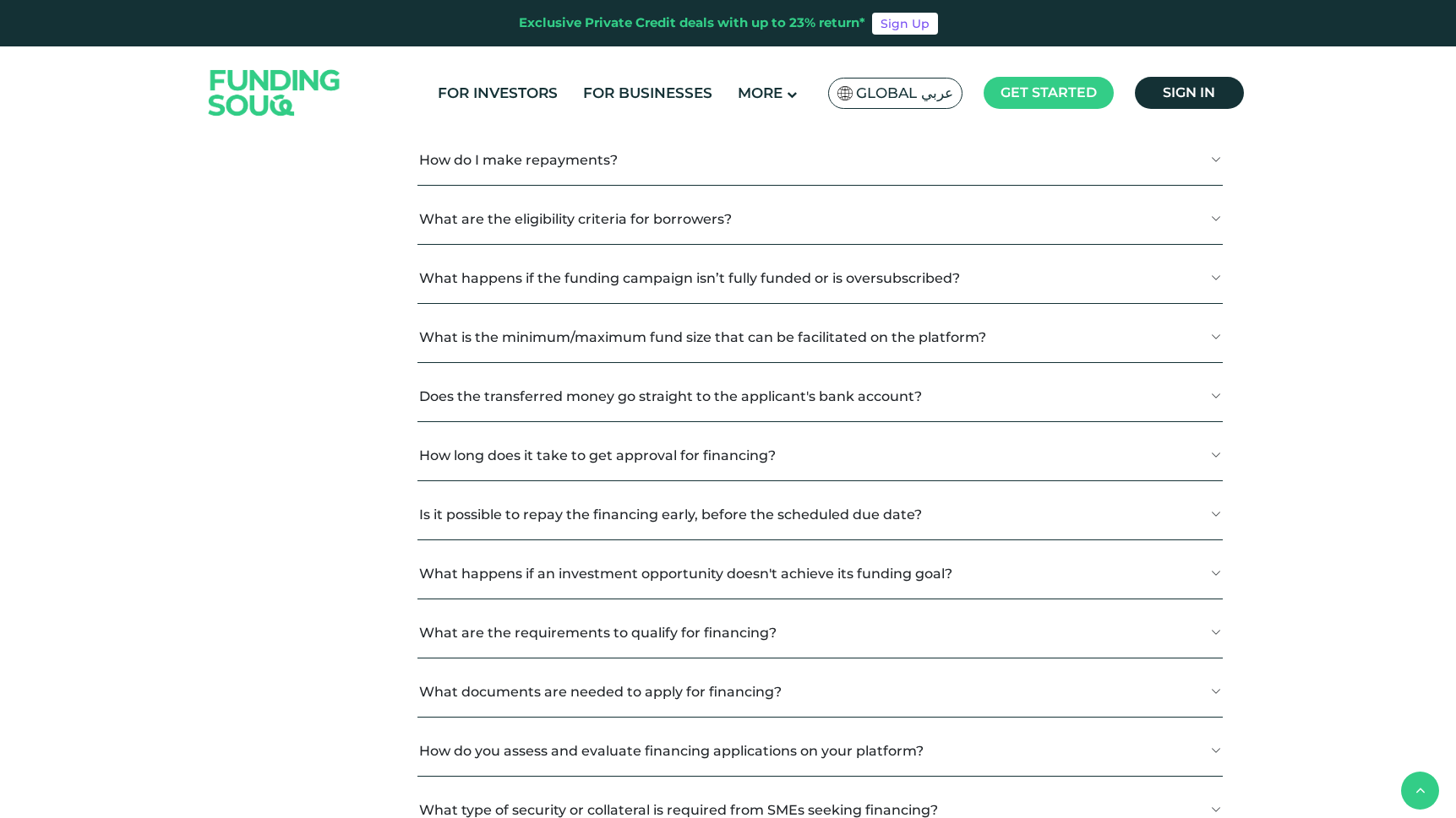
scroll to position [2558, 0]
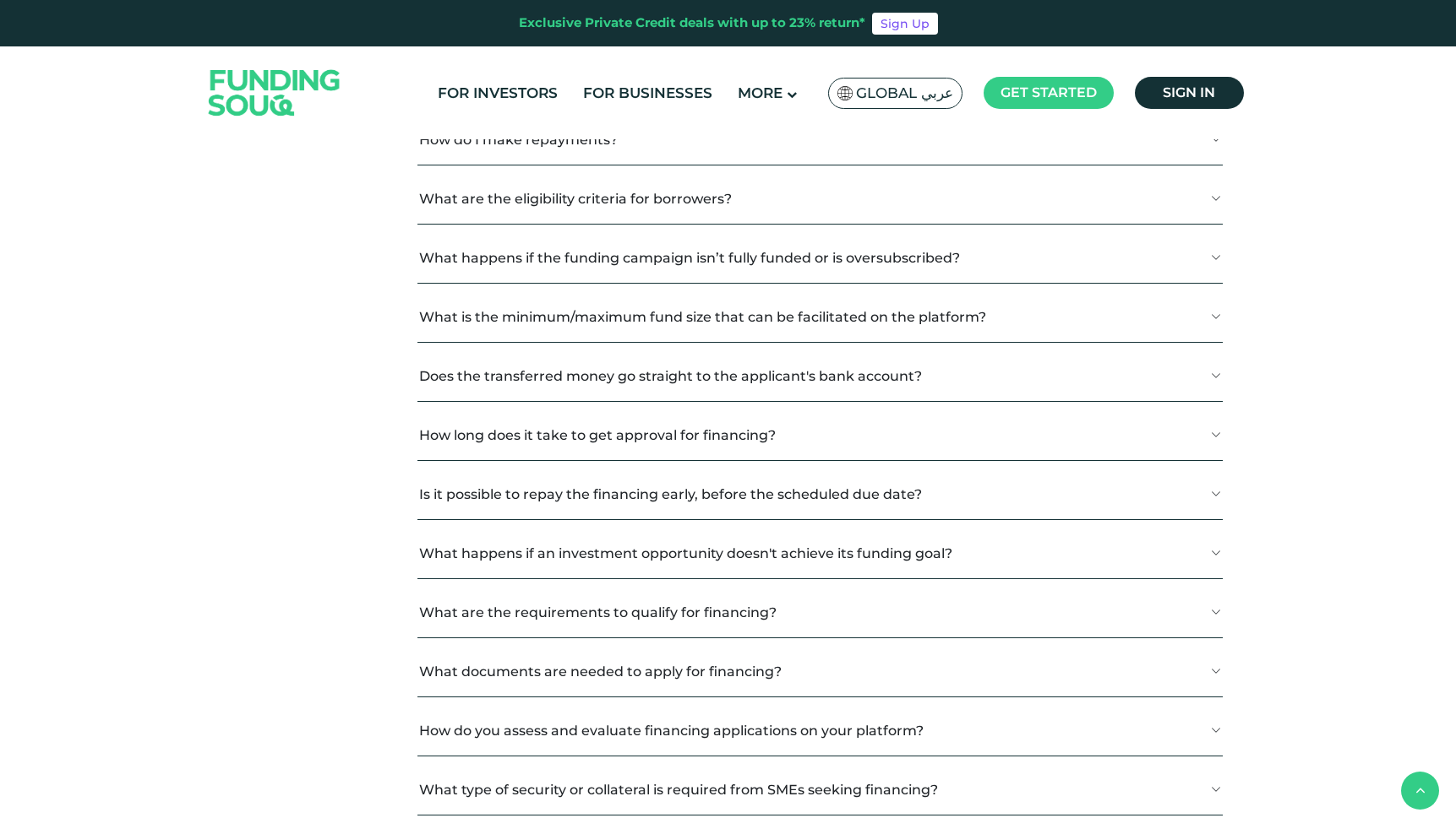
click at [634, 316] on button "What is the minimum/maximum fund size that can be facilitated on the platform?" at bounding box center [819, 317] width 805 height 50
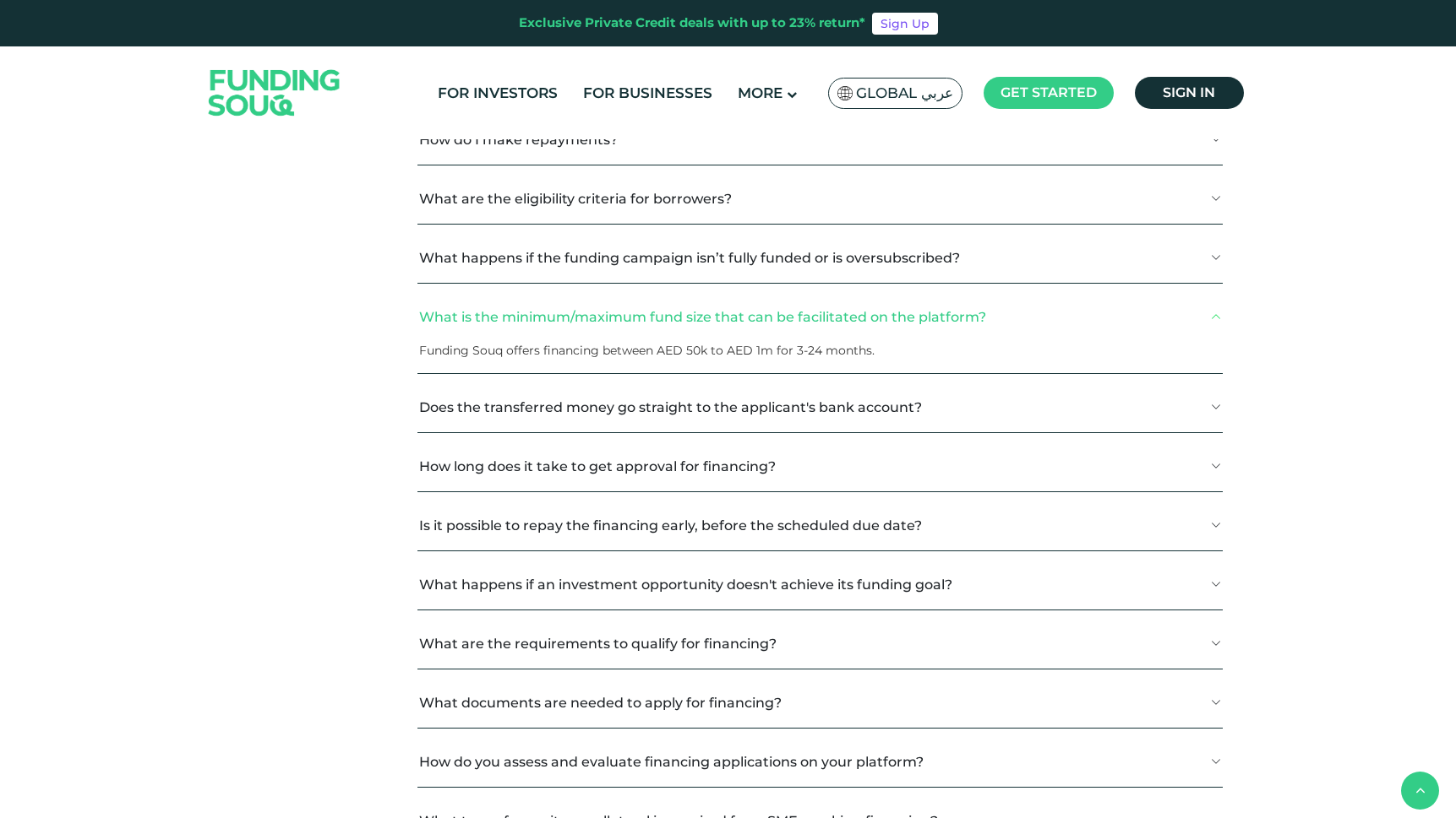
click at [634, 316] on button "What is the minimum/maximum fund size that can be facilitated on the platform?" at bounding box center [819, 317] width 805 height 50
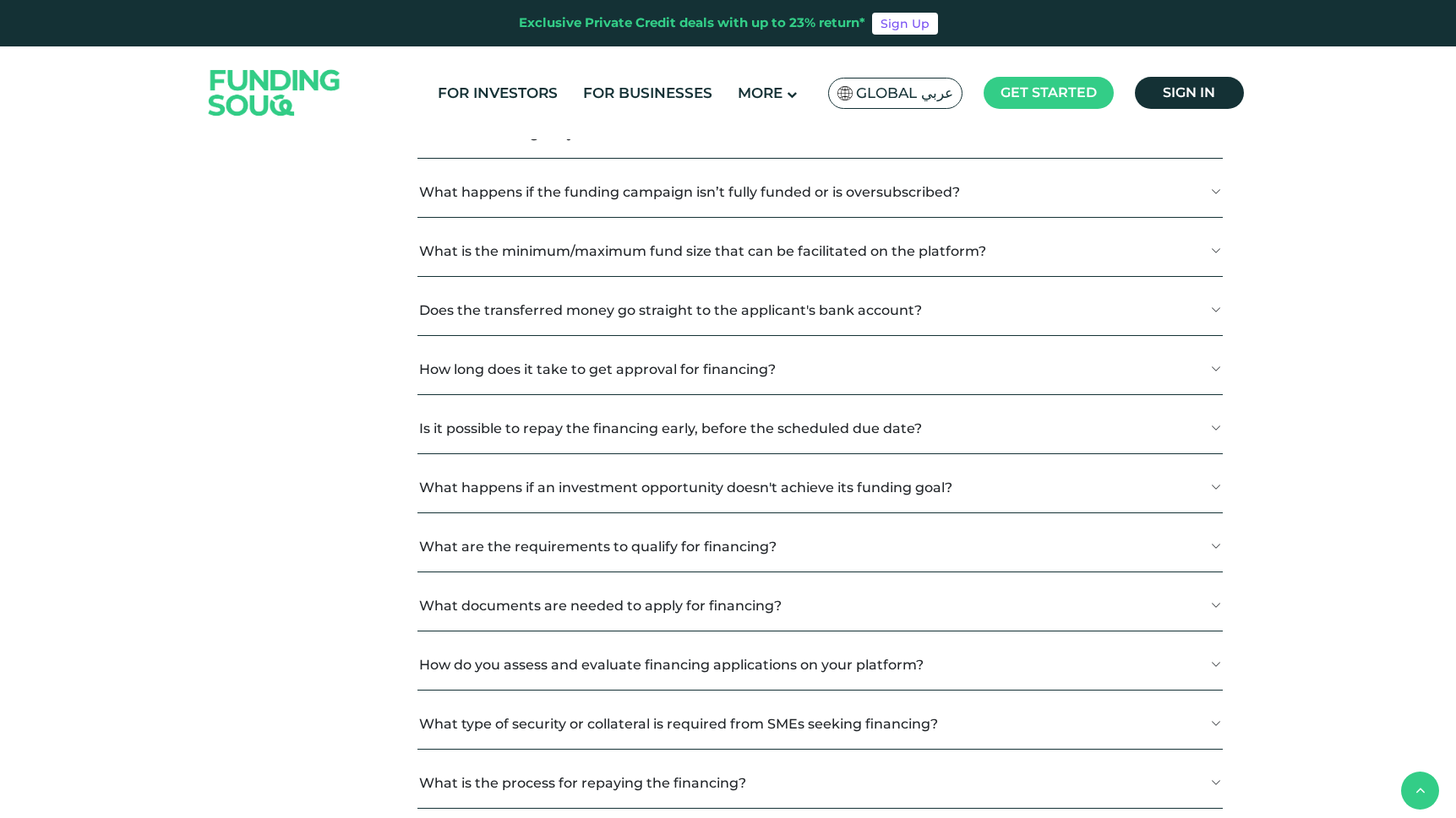
scroll to position [2633, 0]
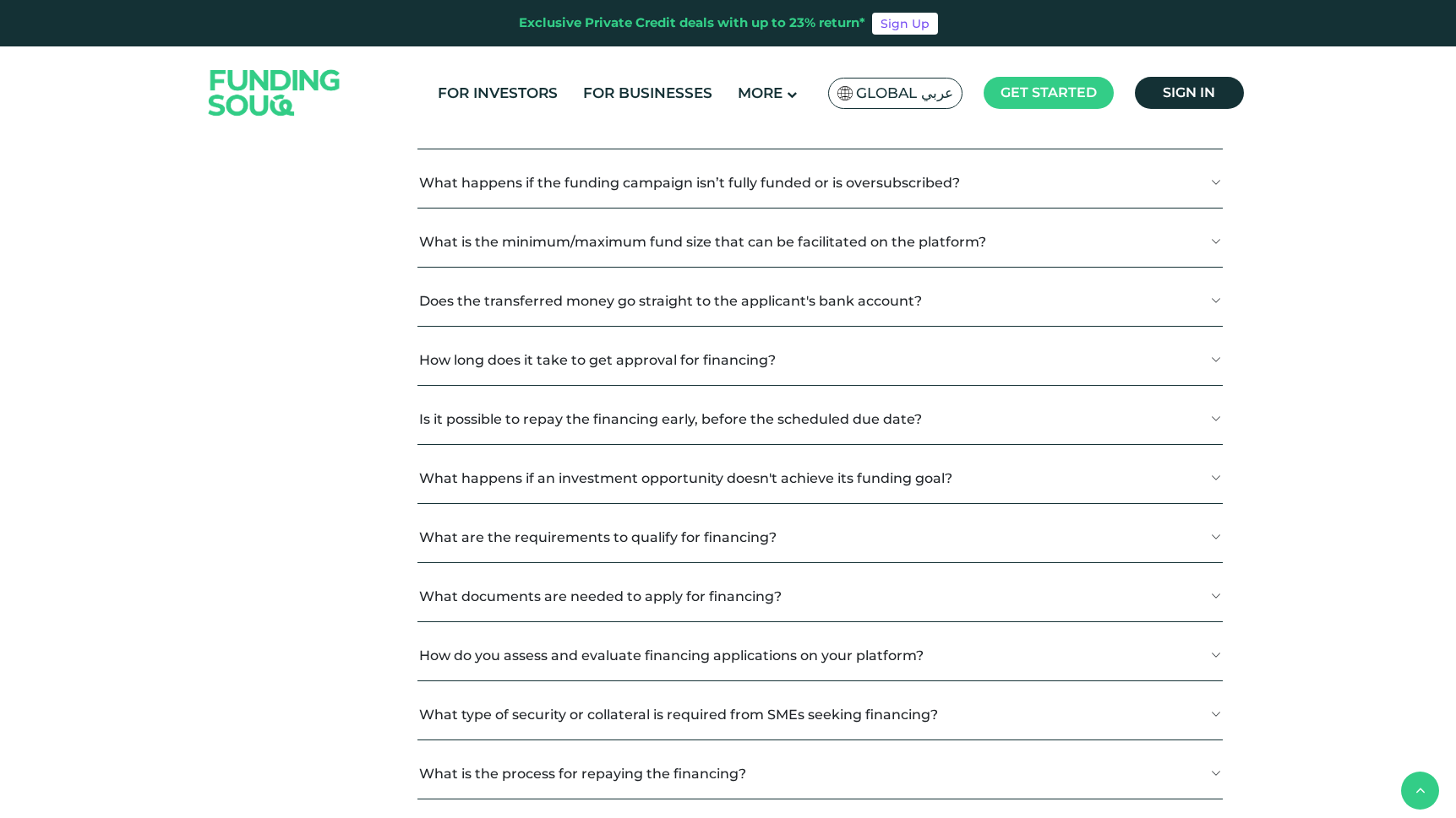
click at [578, 311] on button "Does the transferred money go straight to the applicant's bank account?" at bounding box center [819, 301] width 805 height 50
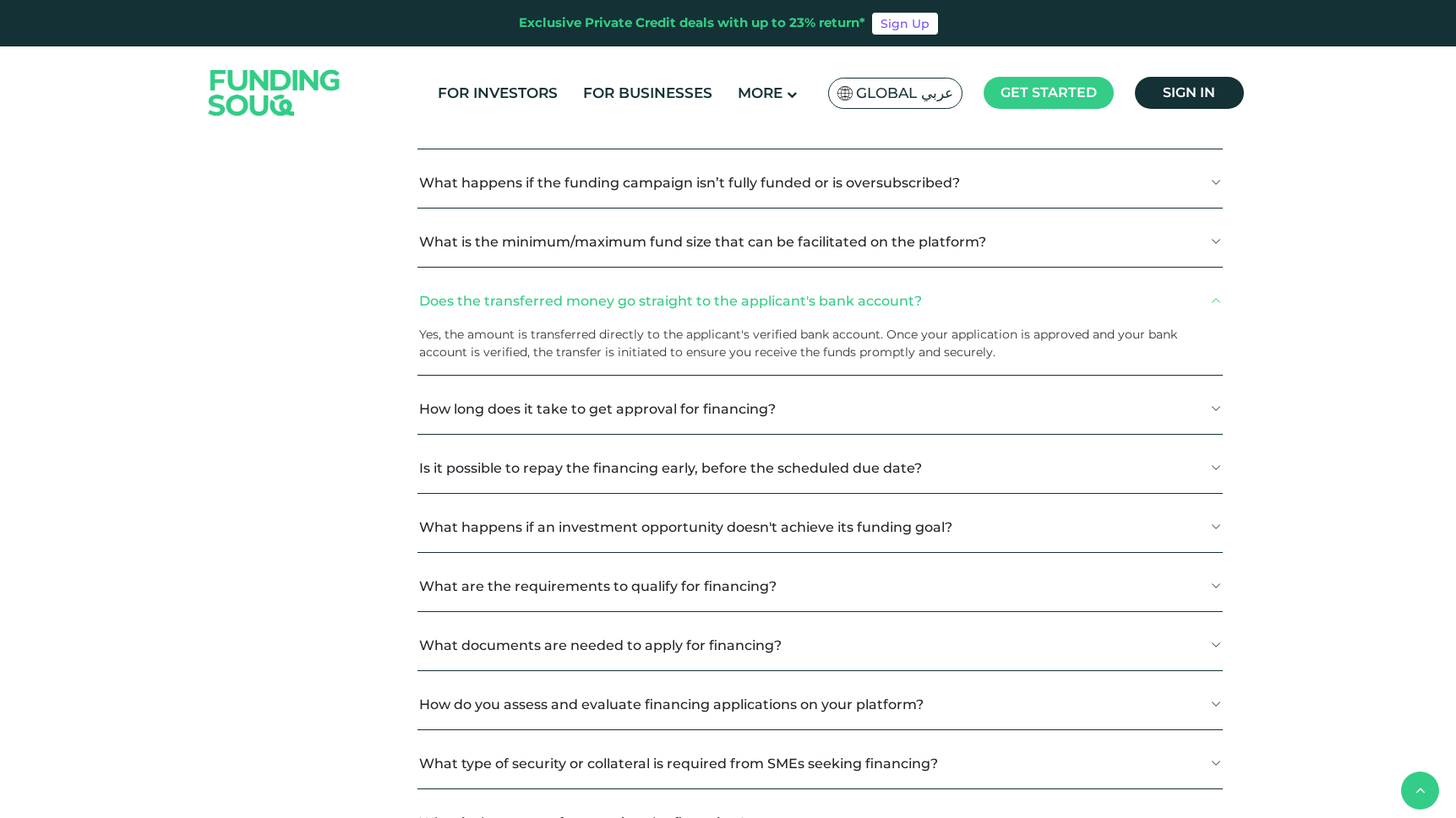
click at [578, 311] on button "Does the transferred money go straight to the applicant's bank account?" at bounding box center [819, 301] width 805 height 50
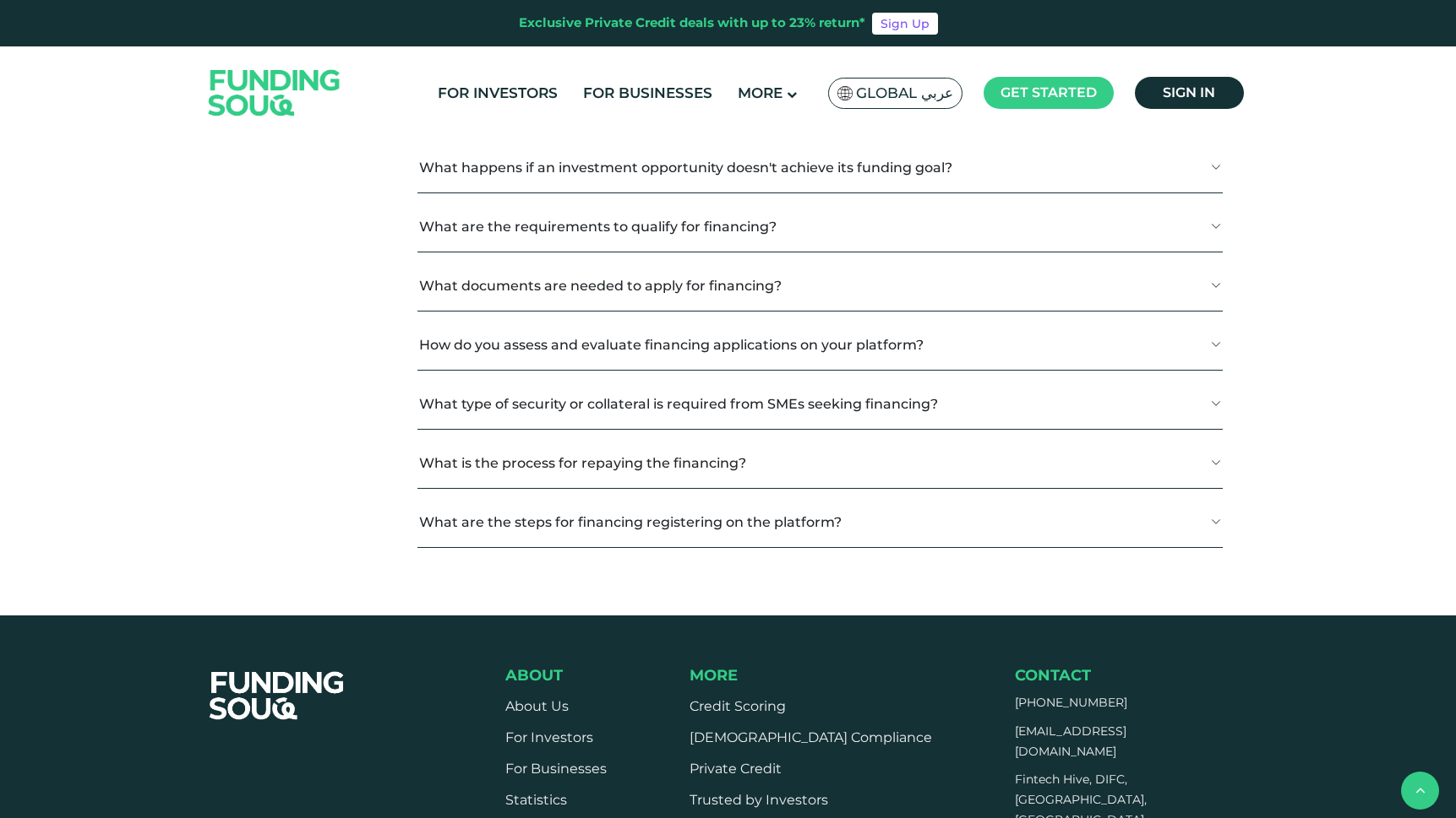
scroll to position [2945, 0]
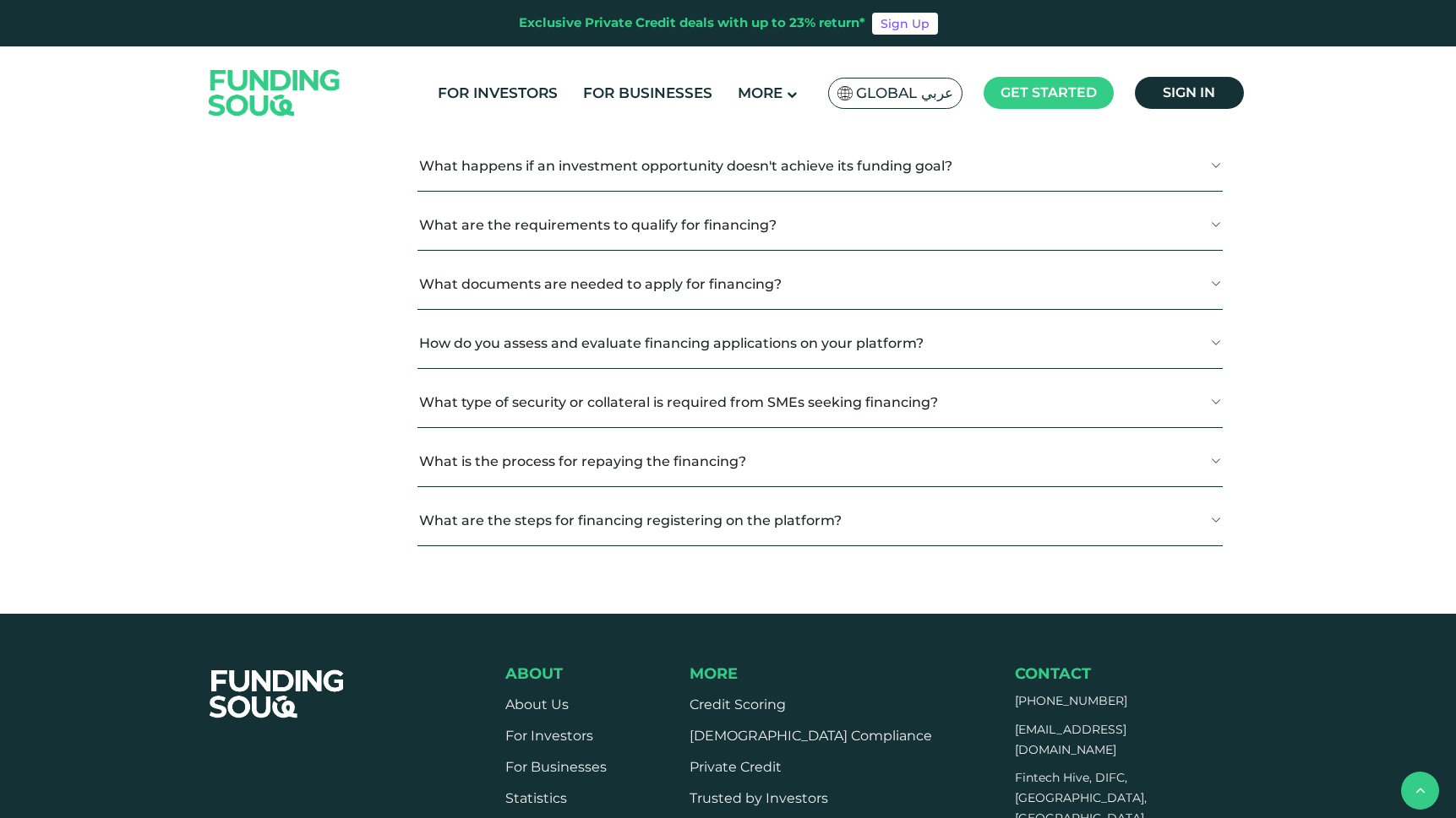
click at [588, 238] on button "What are the requirements to qualify for financing?" at bounding box center [819, 225] width 805 height 50
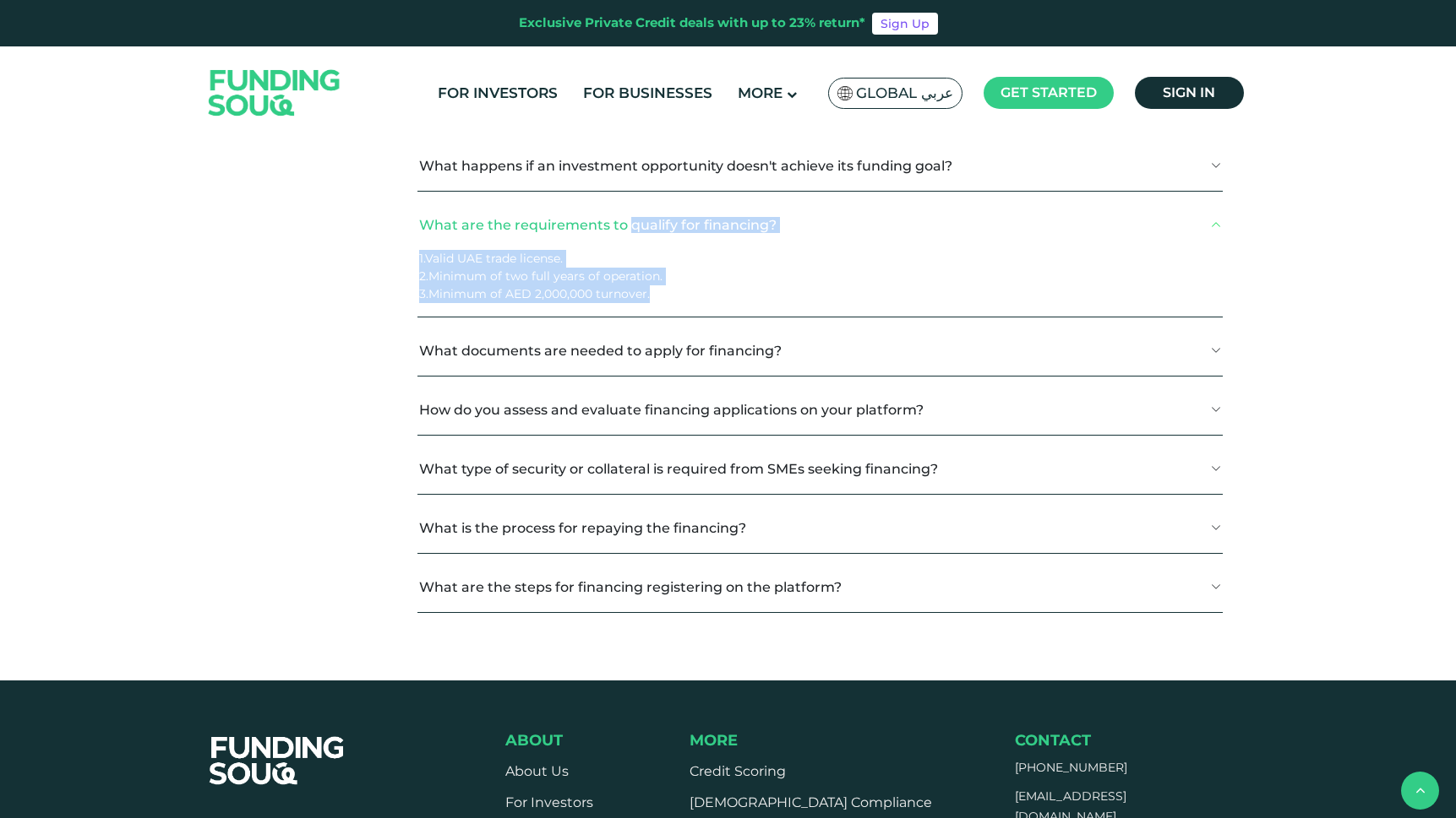
drag, startPoint x: 653, startPoint y: 303, endPoint x: 425, endPoint y: 234, distance: 238.2
click at [425, 234] on div "What are the requirements to qualify for financing? 1.Valid UAE trade license. …" at bounding box center [819, 259] width 805 height 117
click at [425, 234] on button "What are the requirements to qualify for financing?" at bounding box center [819, 225] width 805 height 50
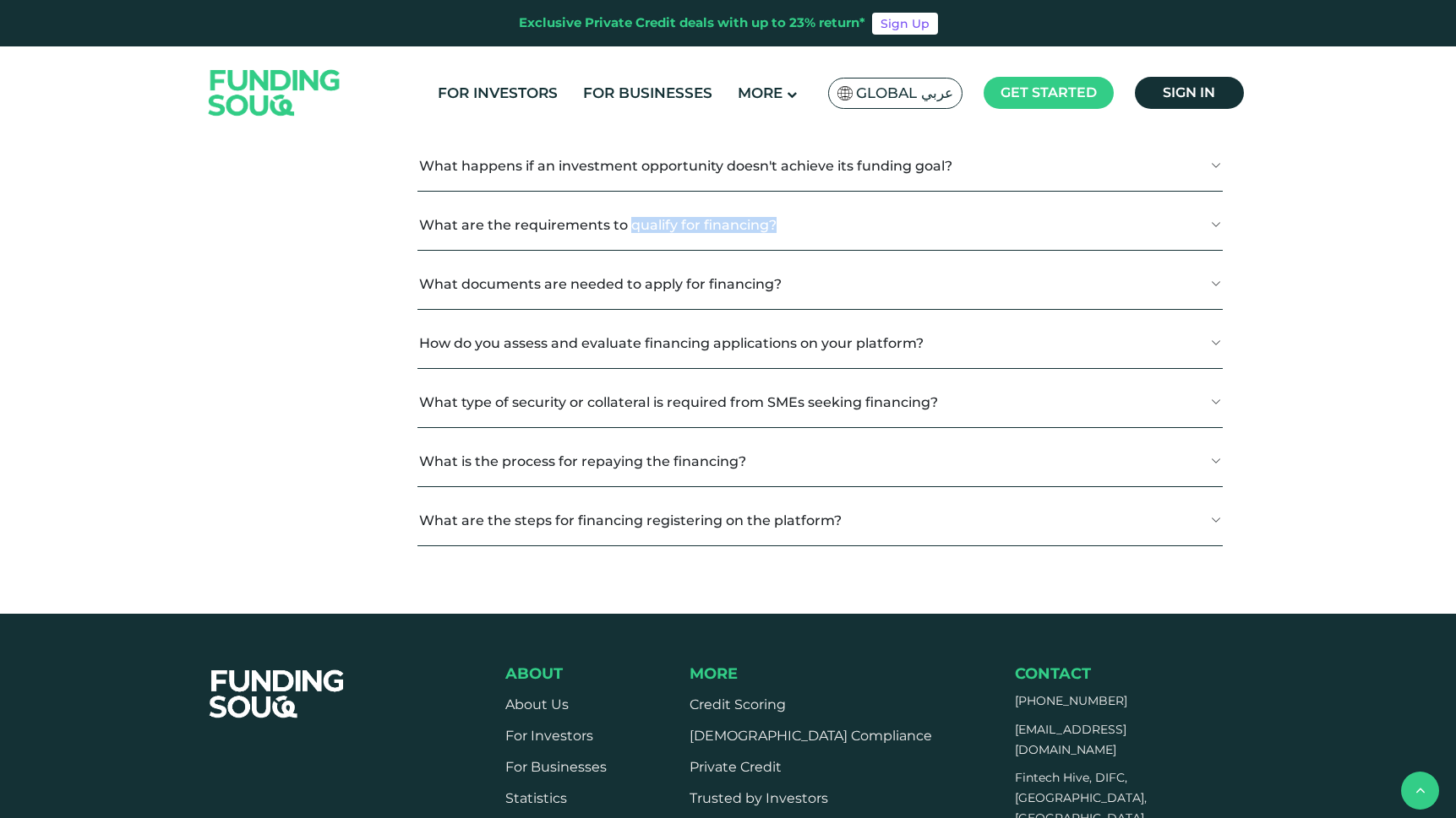
click at [492, 292] on button "What documents are needed to apply for financing?" at bounding box center [819, 284] width 805 height 50
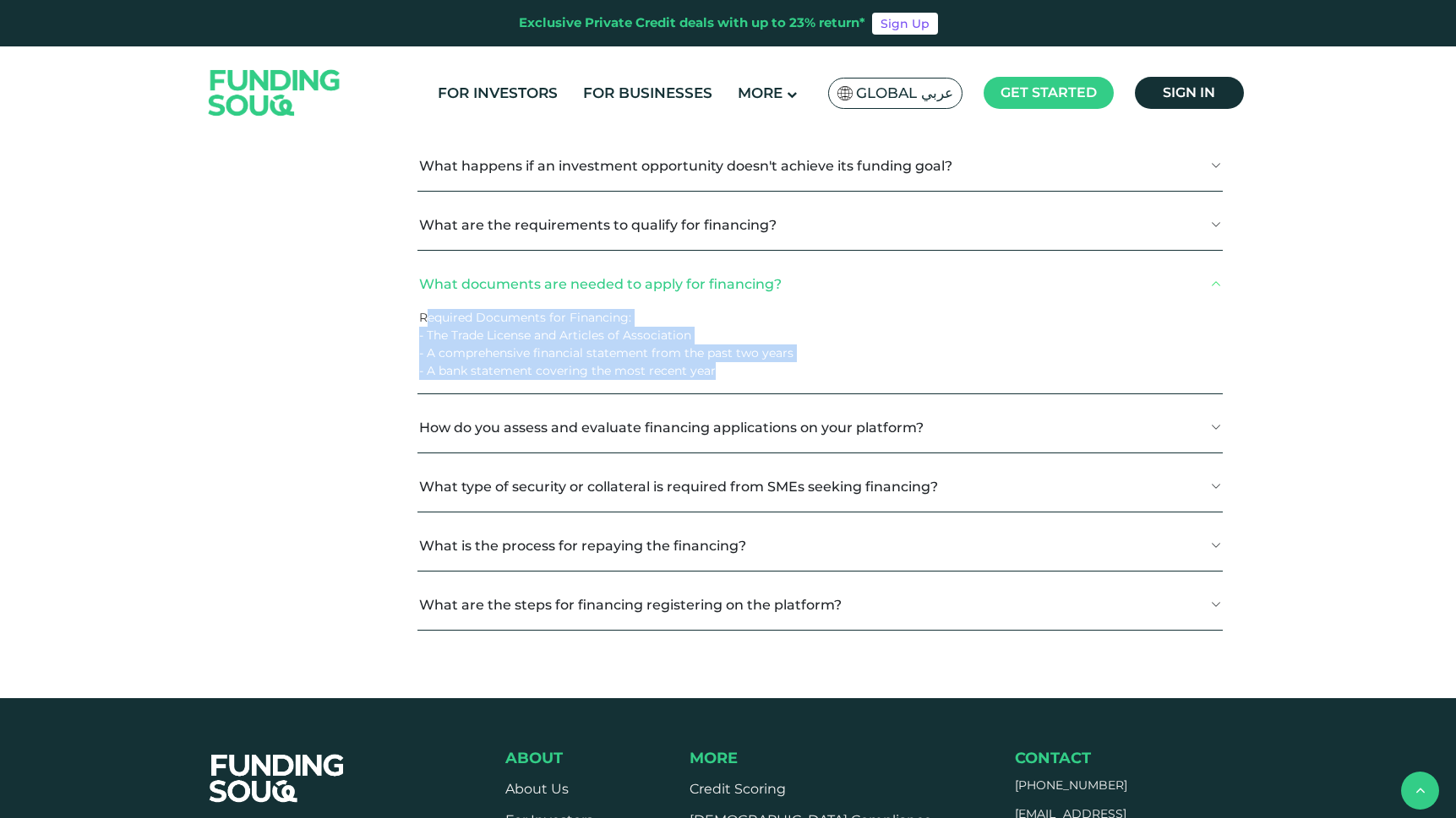
drag, startPoint x: 429, startPoint y: 324, endPoint x: 757, endPoint y: 381, distance: 332.9
click at [757, 380] on p "Required Documents for Financing: - The Trade License and Articles of Associati…" at bounding box center [813, 344] width 789 height 71
drag, startPoint x: 725, startPoint y: 381, endPoint x: 427, endPoint y: 329, distance: 302.5
click at [427, 329] on p "Required Documents for Financing: - The Trade License and Articles of Associati…" at bounding box center [813, 344] width 789 height 71
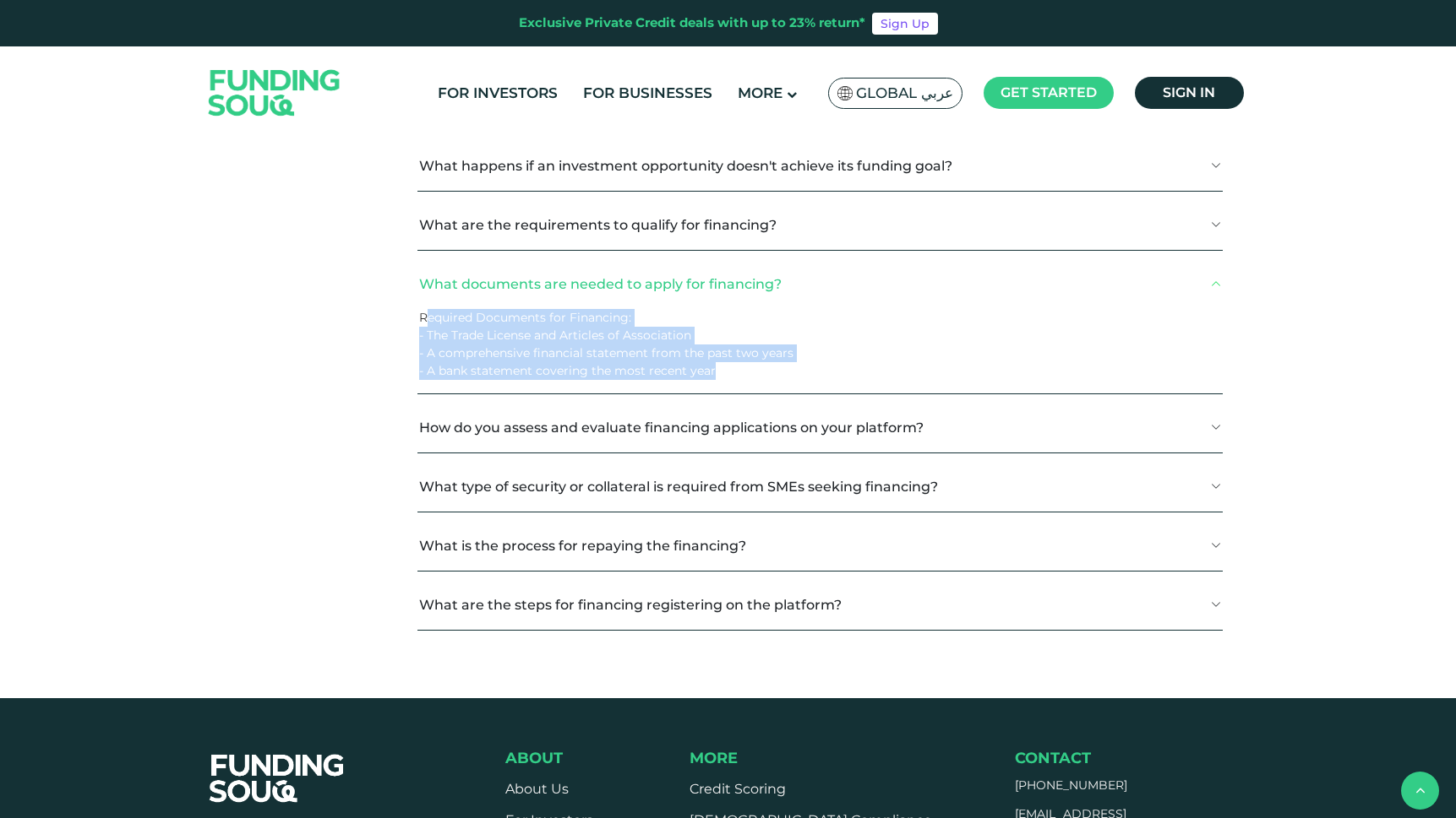
click at [427, 329] on span "Required Documents for Financing: - The Trade License and Articles of Associati…" at bounding box center [606, 344] width 374 height 69
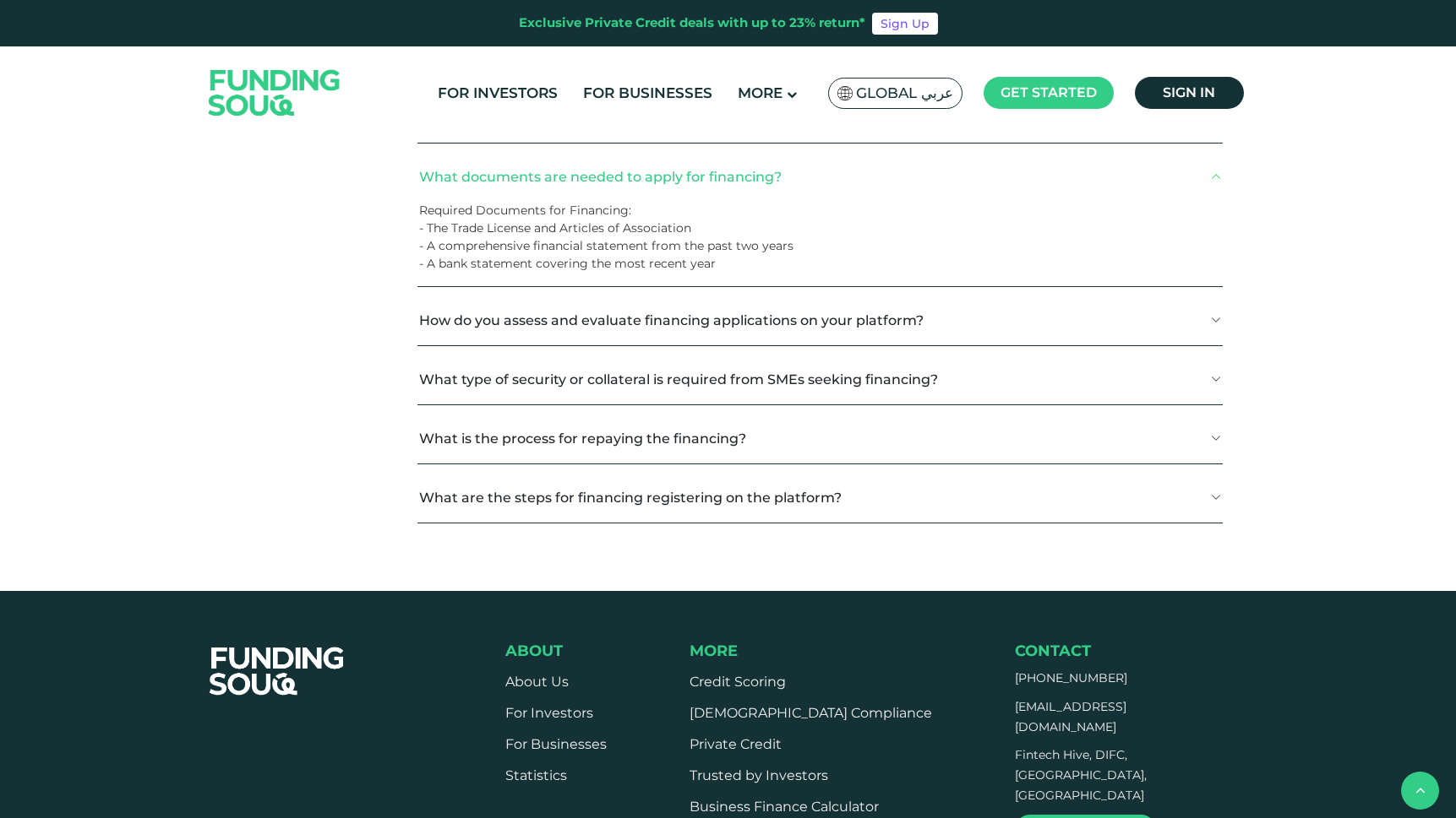
scroll to position [3072, 0]
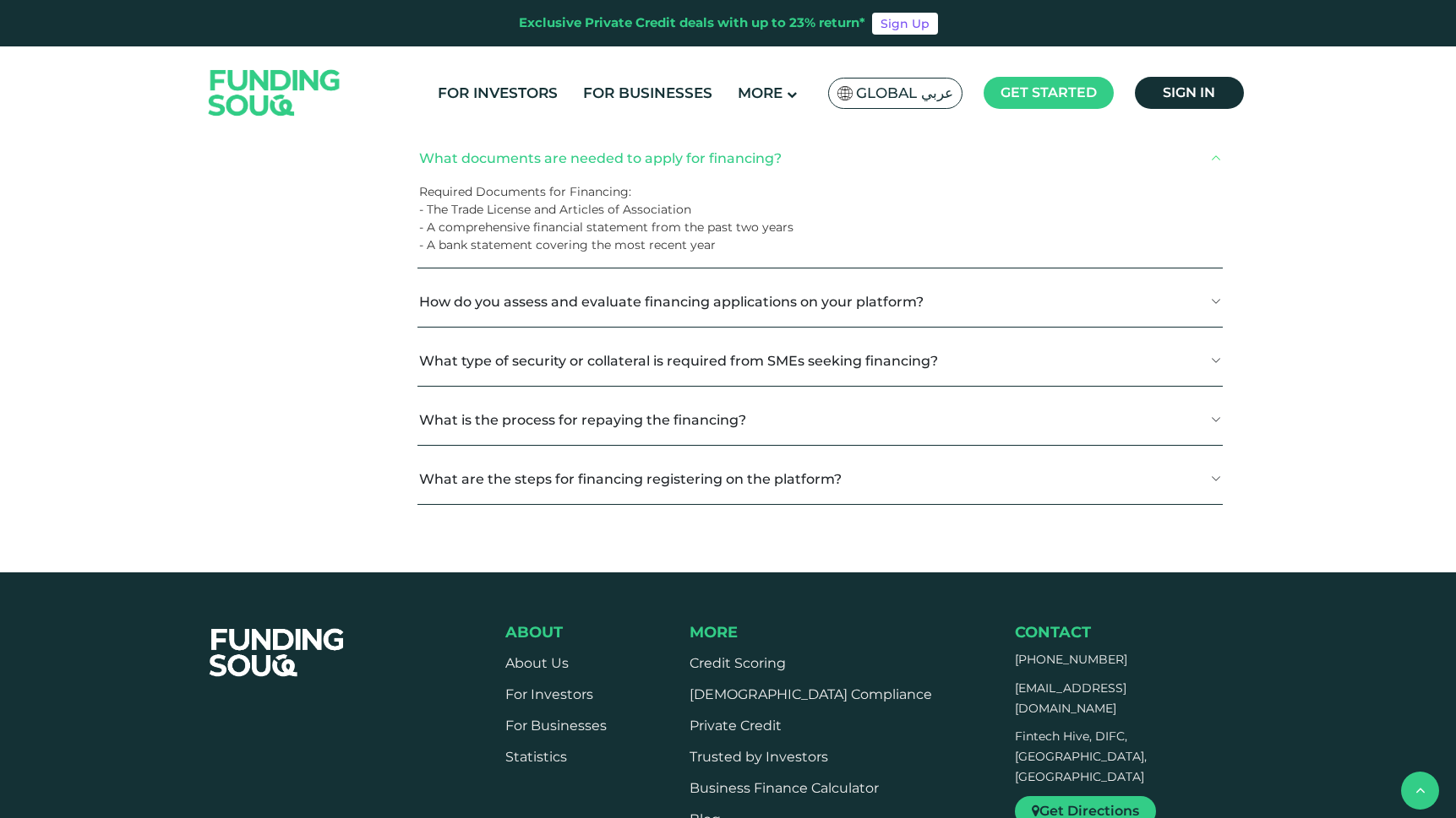
click at [450, 315] on button "How do you assess and evaluate financing applications on your platform?" at bounding box center [819, 302] width 805 height 50
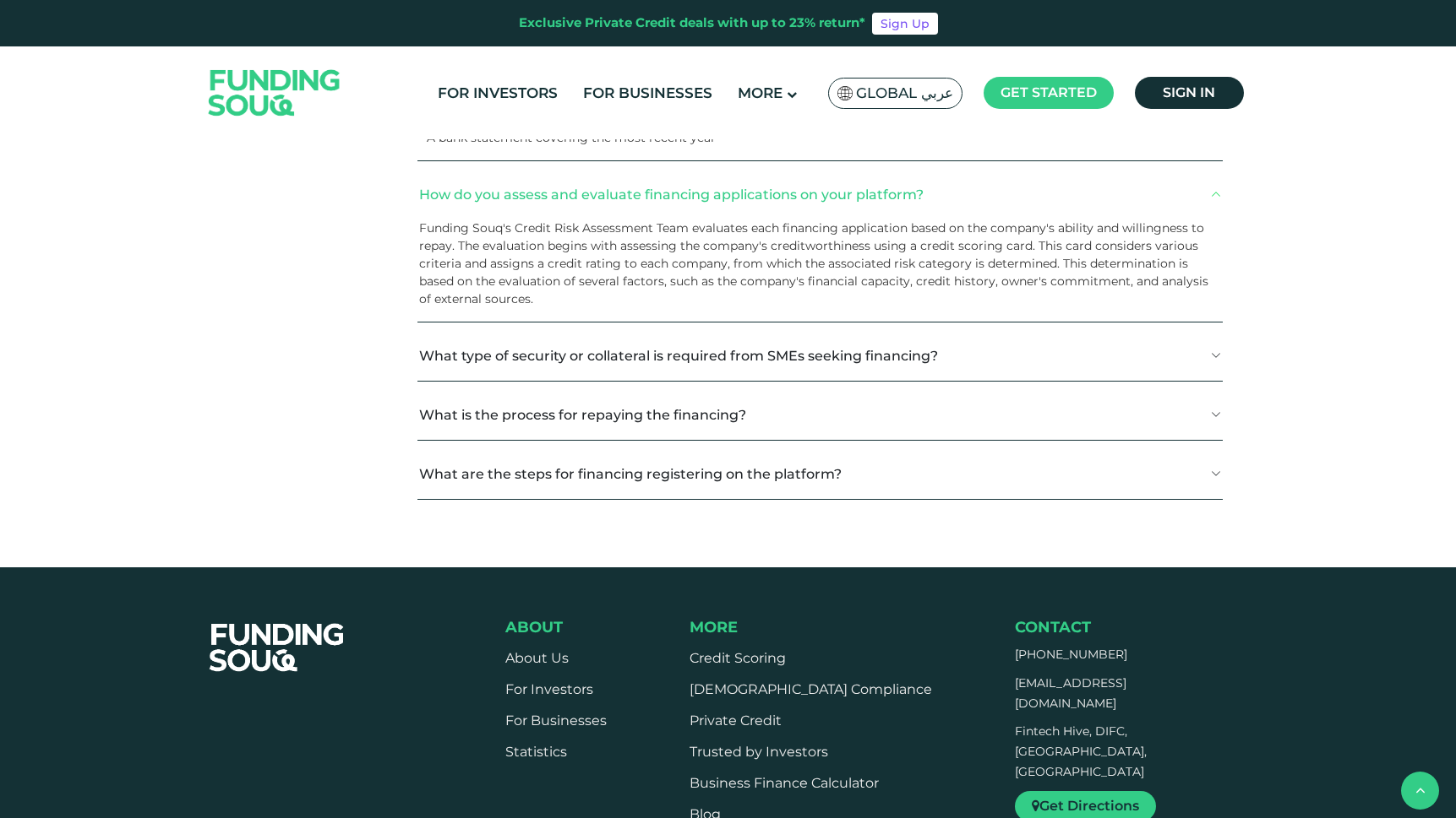
scroll to position [3189, 0]
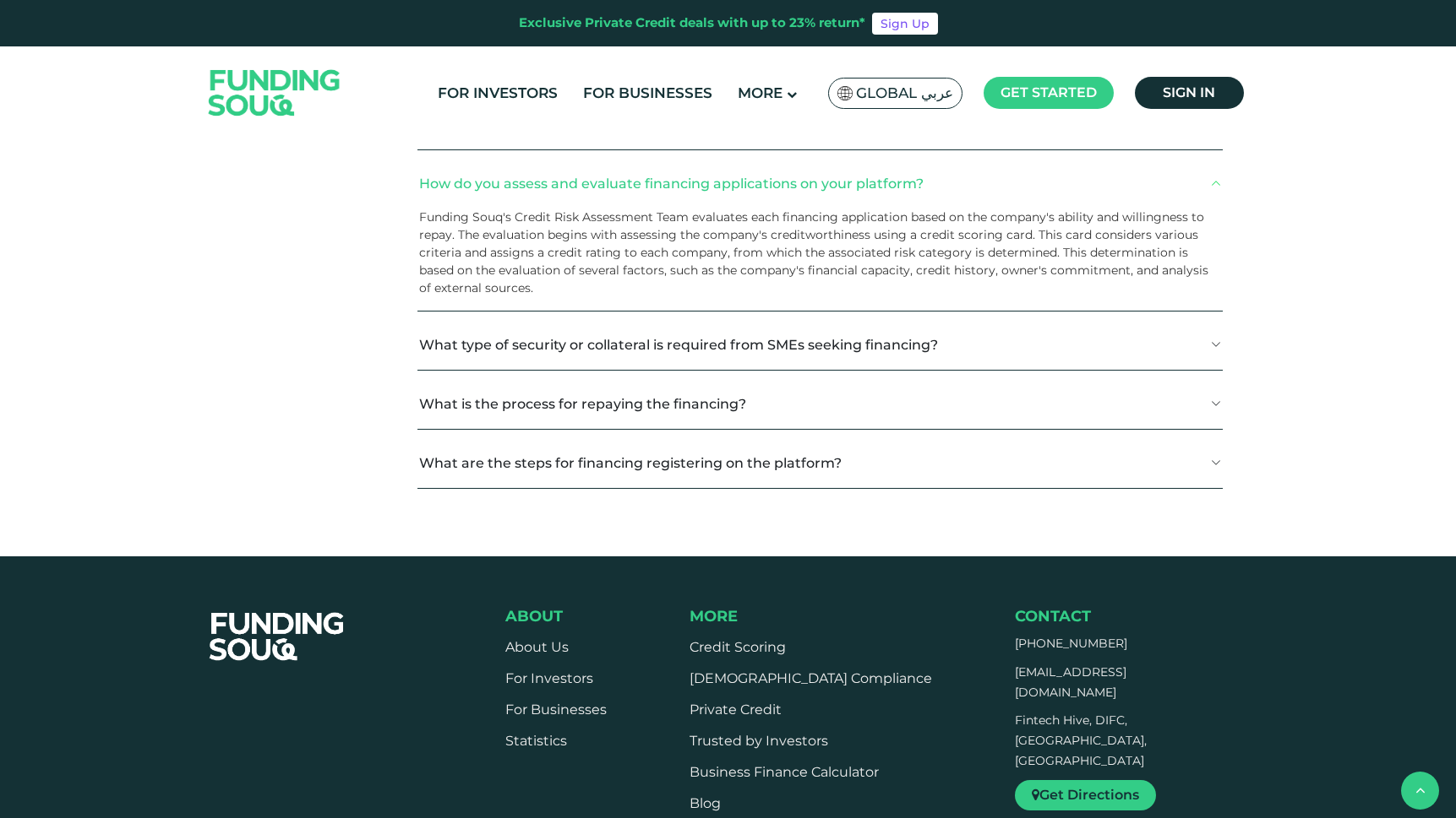
click at [518, 370] on button "What type of security or collateral is required from SMEs seeking financing?" at bounding box center [819, 345] width 805 height 50
